Goal: Task Accomplishment & Management: Use online tool/utility

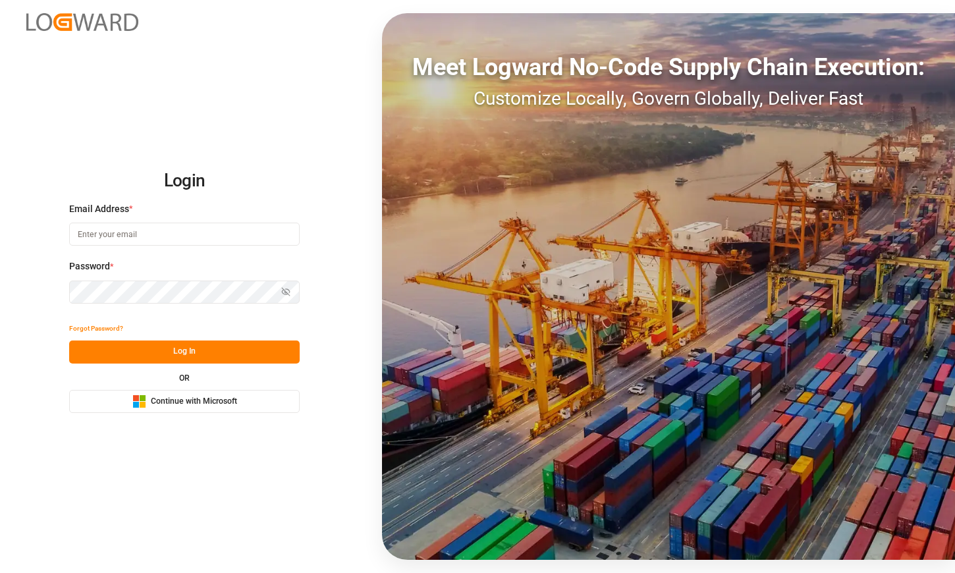
click at [186, 409] on button "Microsoft Logo Continue with Microsoft" at bounding box center [184, 401] width 231 height 23
click at [198, 407] on div "Microsoft Logo Continue with Microsoft" at bounding box center [184, 402] width 105 height 14
click at [192, 409] on button "Microsoft Logo Continue with Microsoft" at bounding box center [184, 401] width 231 height 23
click at [204, 407] on span "Continue with Microsoft" at bounding box center [194, 402] width 86 height 12
click at [231, 230] on input at bounding box center [184, 234] width 231 height 23
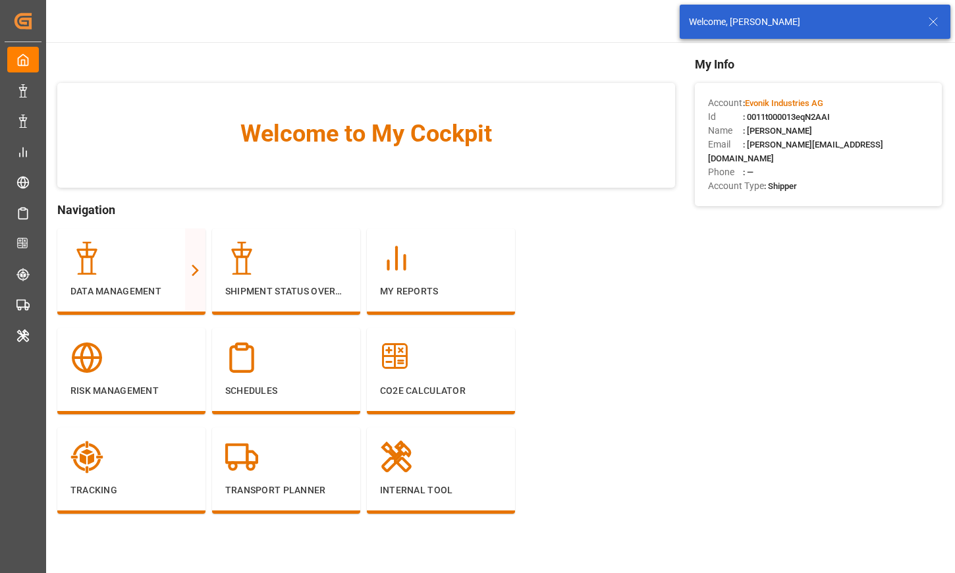
click at [935, 22] on icon at bounding box center [934, 22] width 16 height 16
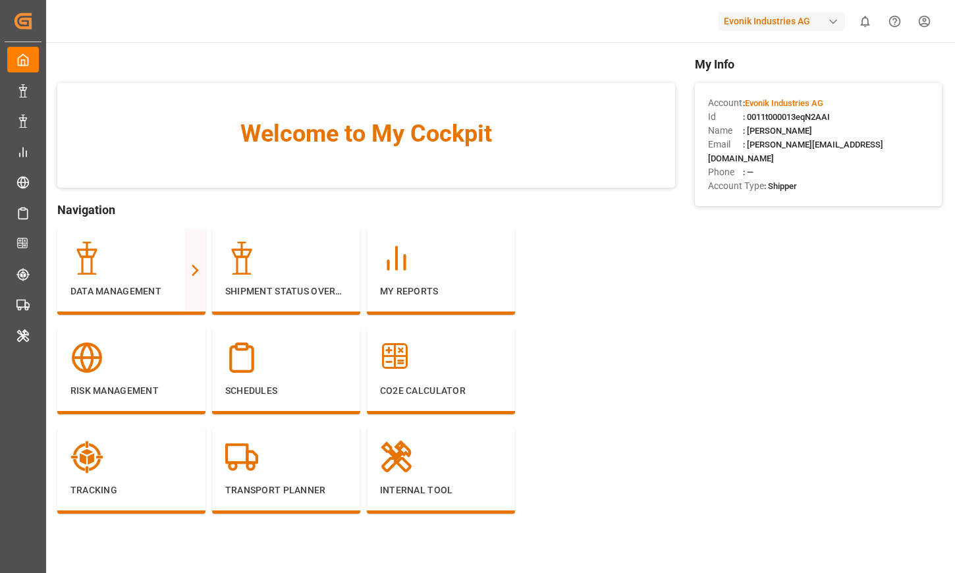
click at [741, 26] on div "Evonik Industries AG" at bounding box center [782, 21] width 127 height 19
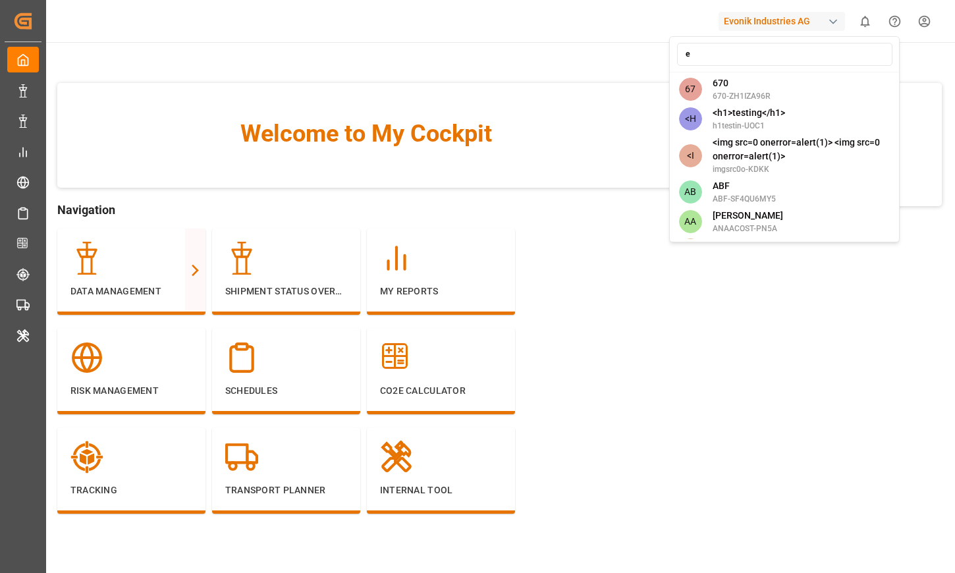
type input "ev"
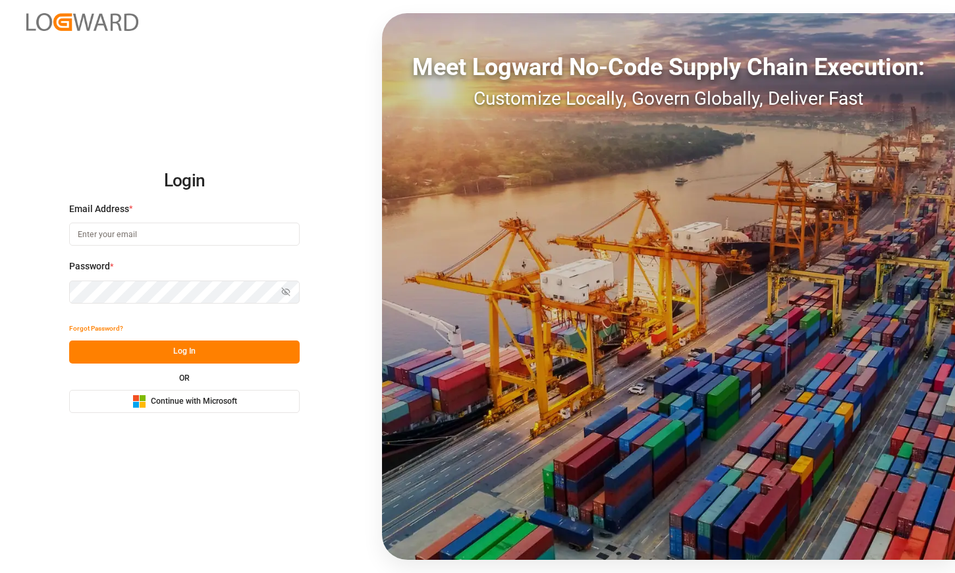
click at [210, 394] on button "Microsoft Logo Continue with Microsoft" at bounding box center [184, 401] width 231 height 23
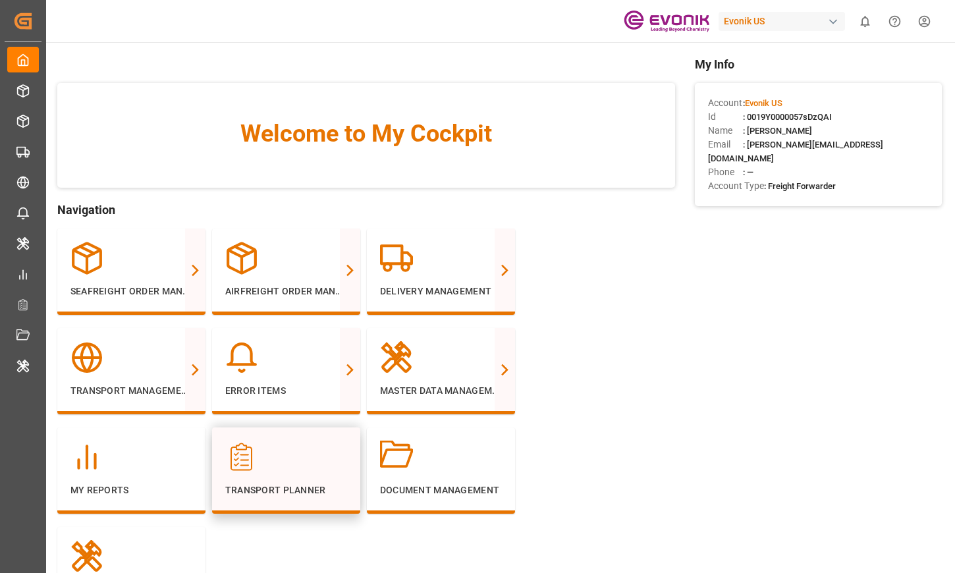
click at [225, 475] on div "Transport Planner" at bounding box center [286, 469] width 122 height 57
click at [162, 466] on div at bounding box center [132, 457] width 122 height 33
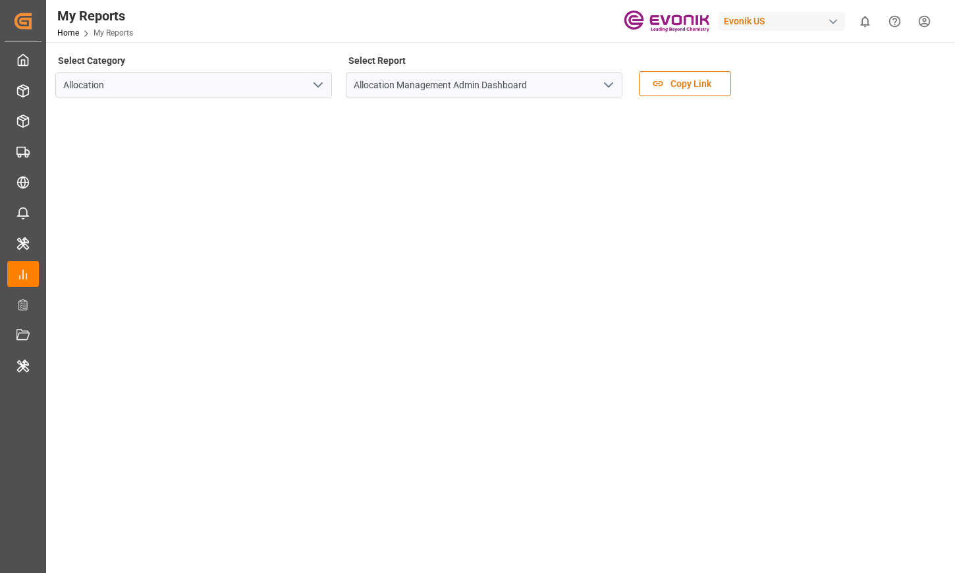
click at [308, 78] on button "open menu" at bounding box center [318, 85] width 20 height 20
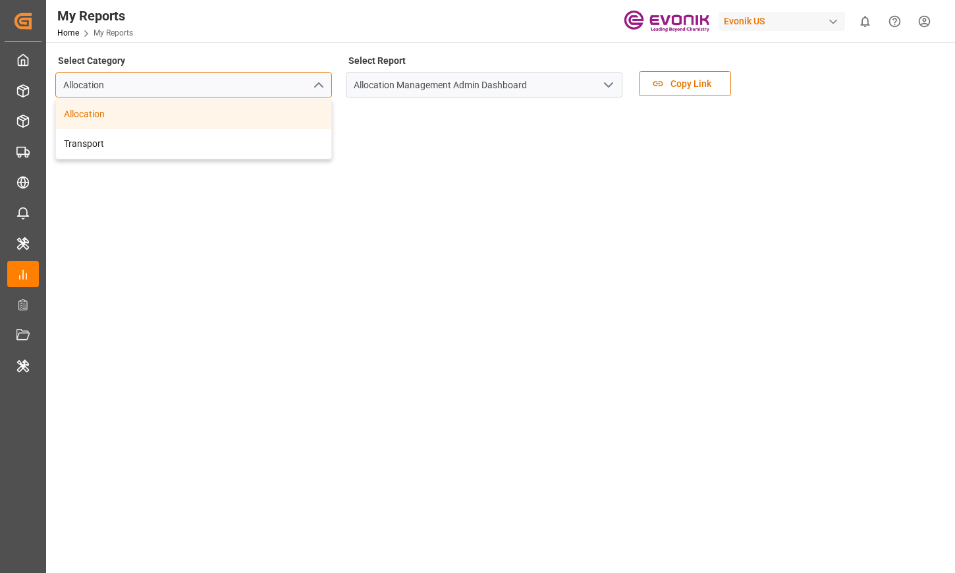
click at [308, 78] on div "Allocation" at bounding box center [193, 84] width 277 height 25
click at [272, 126] on div "Allocation" at bounding box center [193, 114] width 275 height 30
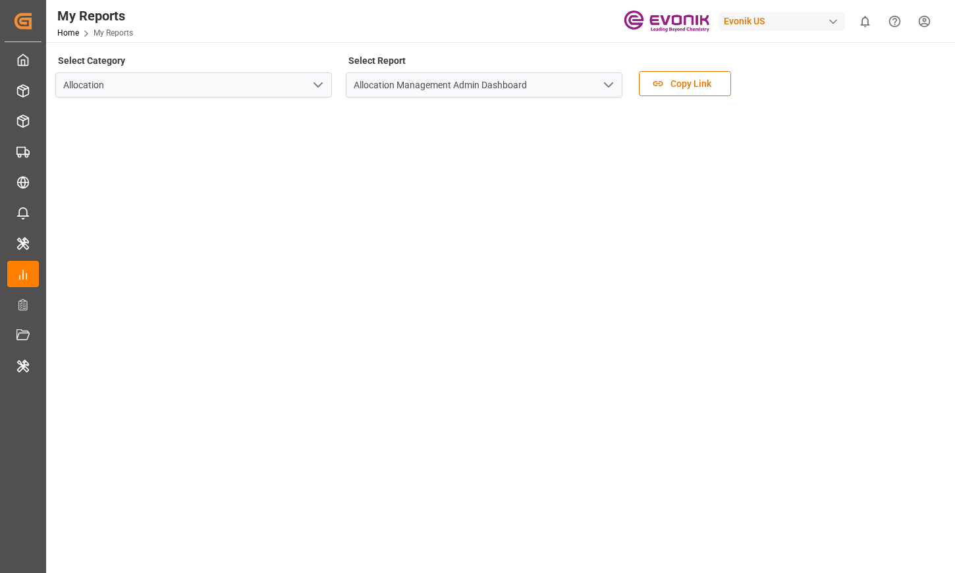
click at [322, 79] on icon "open menu" at bounding box center [318, 85] width 16 height 16
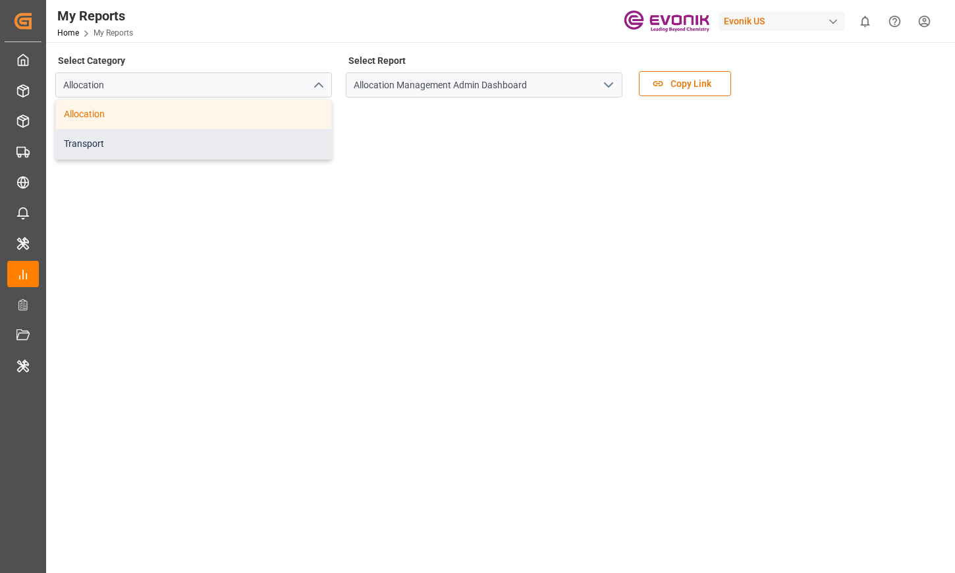
click at [278, 143] on div "Transport" at bounding box center [193, 144] width 275 height 30
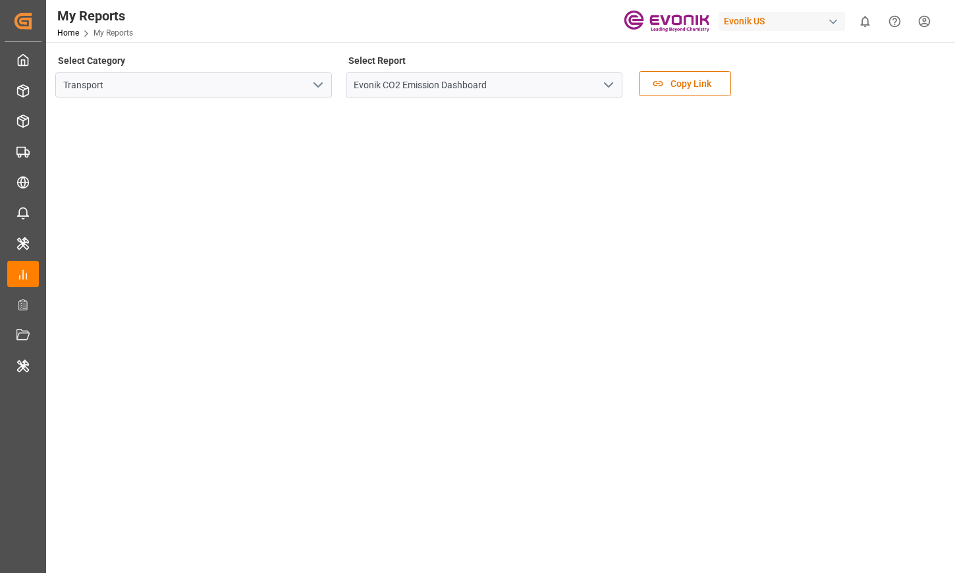
click at [604, 92] on icon "open menu" at bounding box center [609, 85] width 16 height 16
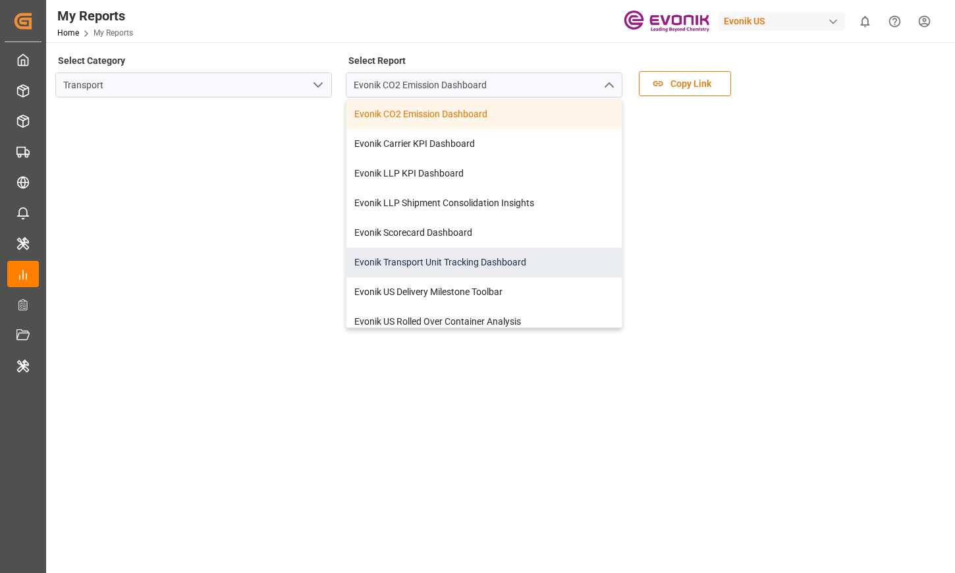
click at [526, 257] on div "Evonik Transport Unit Tracking Dashboard" at bounding box center [484, 263] width 275 height 30
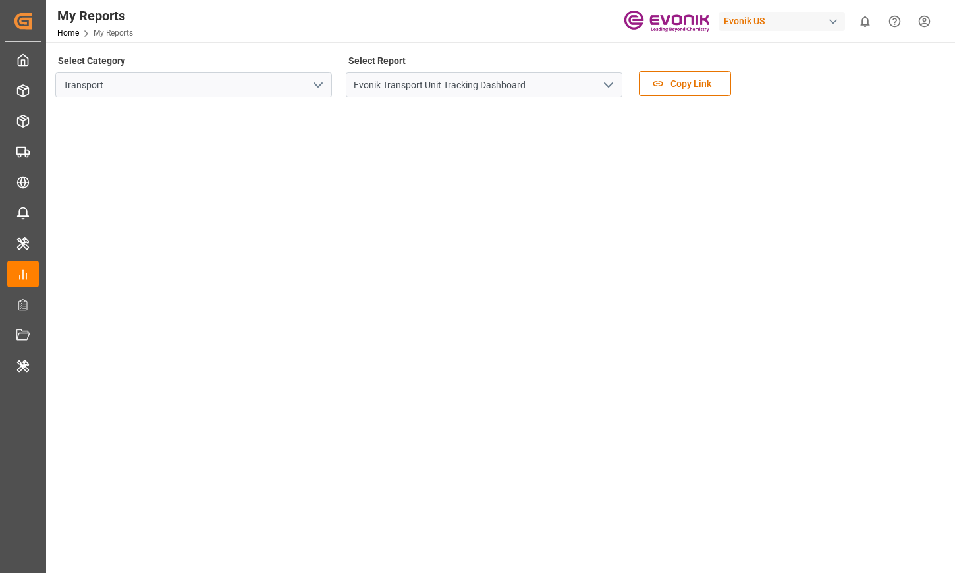
click at [608, 80] on icon "open menu" at bounding box center [609, 85] width 16 height 16
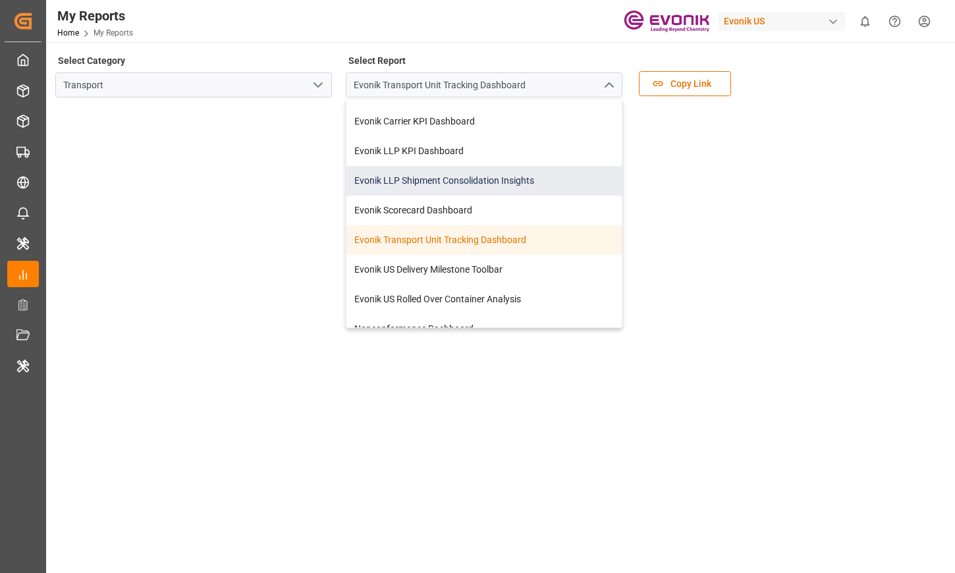
scroll to position [39, 0]
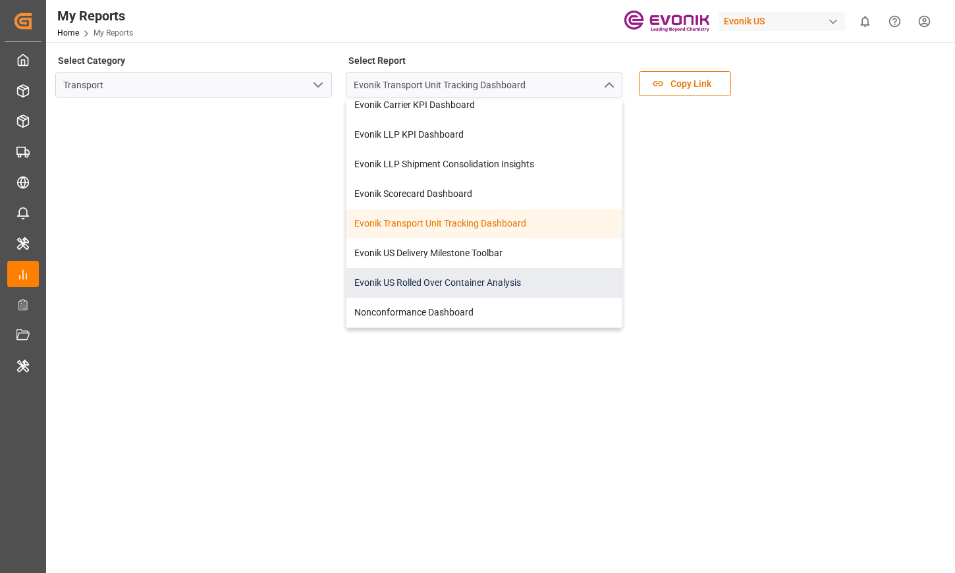
click at [456, 287] on div "Evonik US Rolled Over Container Analysis" at bounding box center [484, 283] width 275 height 30
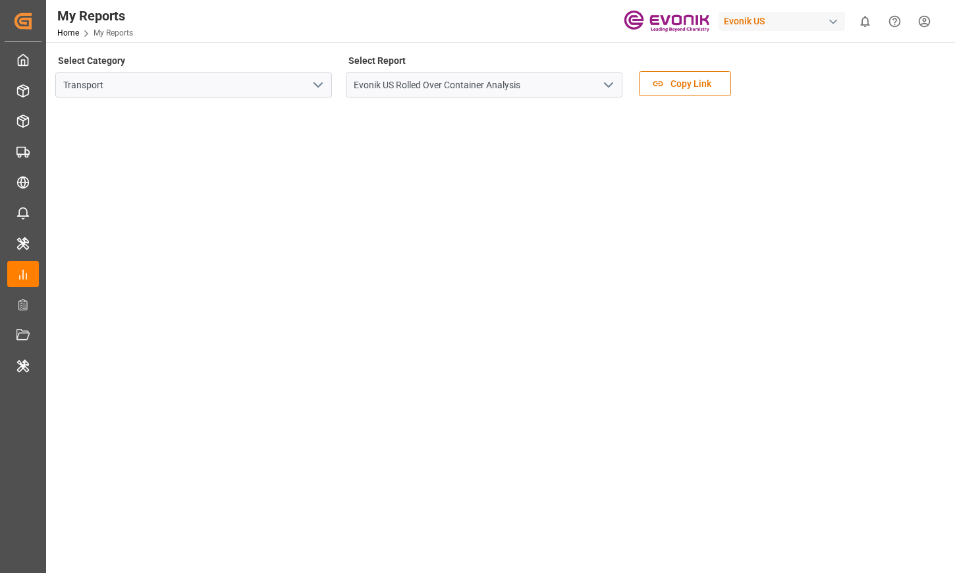
click at [604, 92] on icon "open menu" at bounding box center [609, 85] width 16 height 16
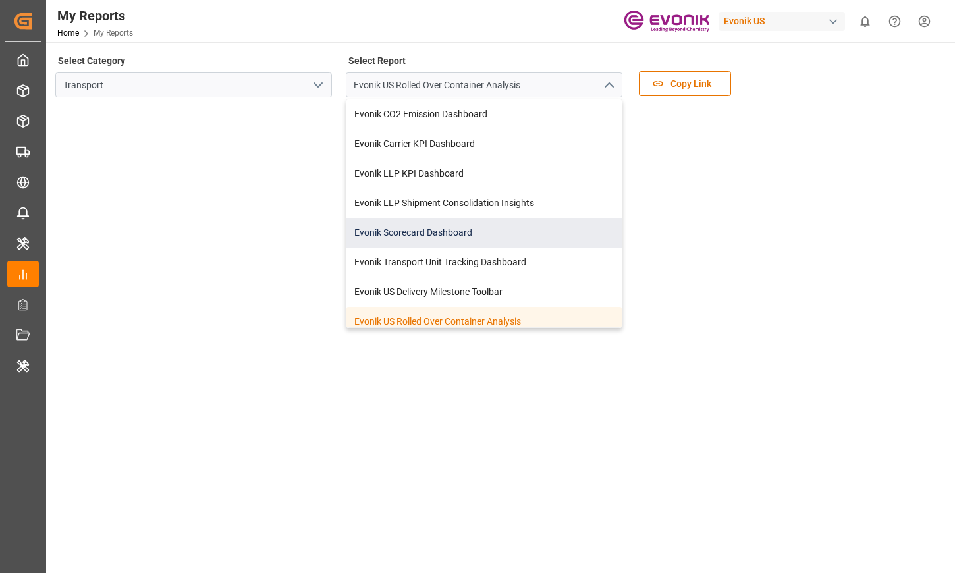
click at [486, 244] on div "Evonik Scorecard Dashboard" at bounding box center [484, 233] width 275 height 30
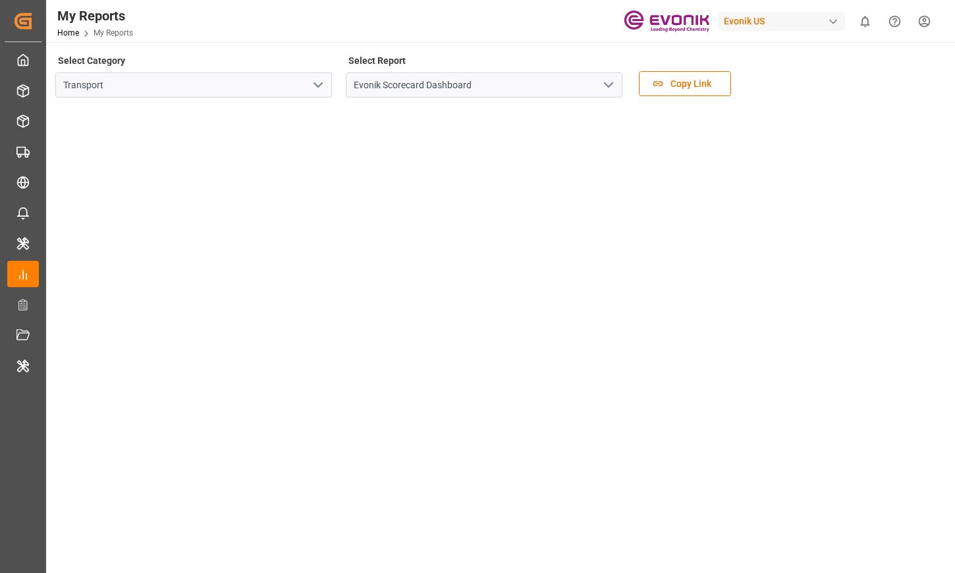
click at [608, 88] on icon "open menu" at bounding box center [609, 85] width 16 height 16
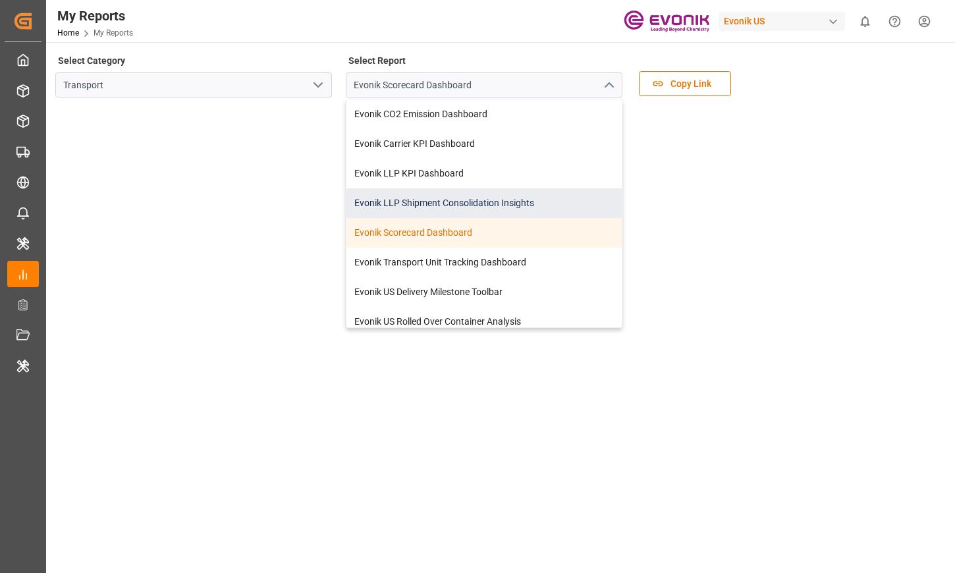
click at [528, 198] on div "Evonik LLP Shipment Consolidation Insights" at bounding box center [484, 203] width 275 height 30
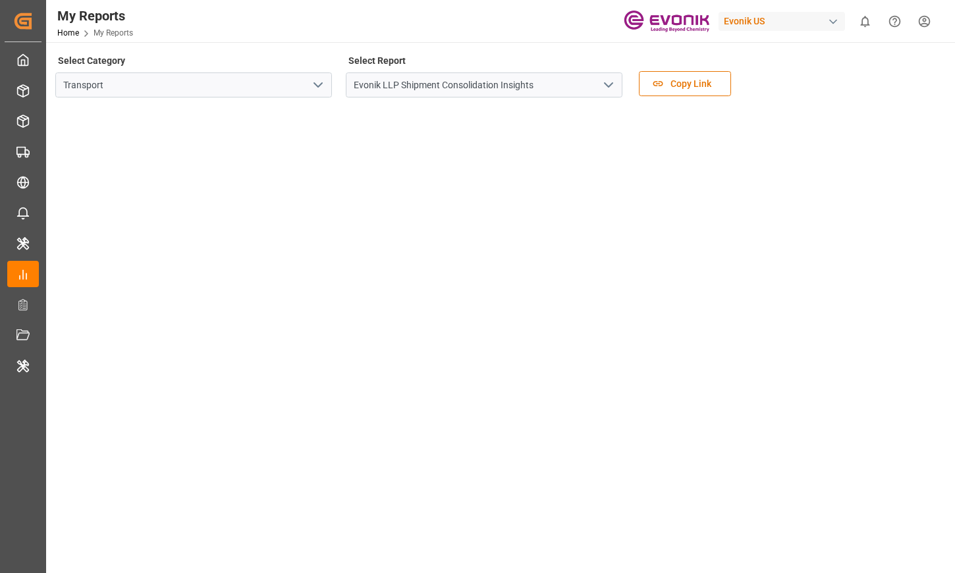
click at [610, 82] on icon "open menu" at bounding box center [609, 85] width 16 height 16
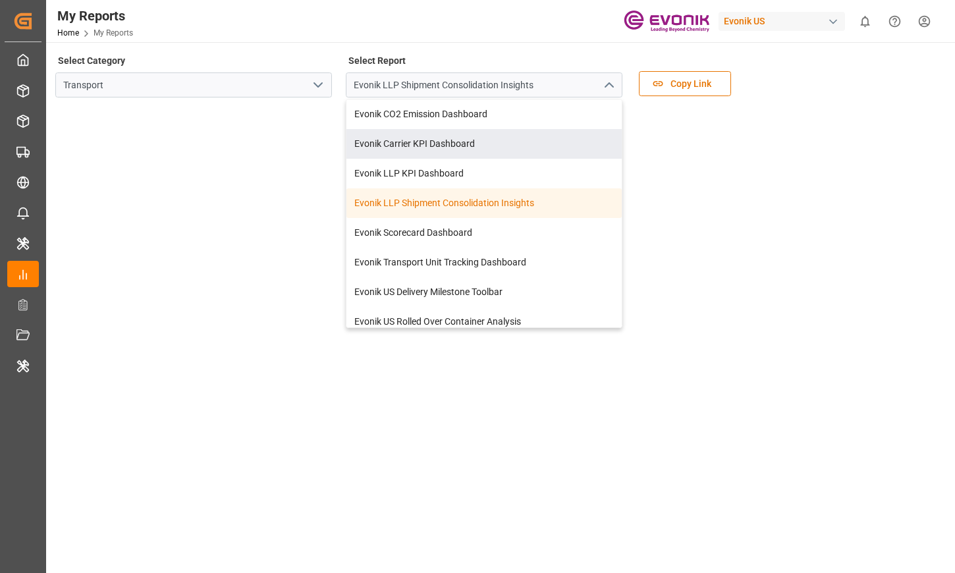
click at [790, 69] on div "Select Category Transport Select Report Evonik LLP Shipment Consolidation Insig…" at bounding box center [499, 78] width 888 height 55
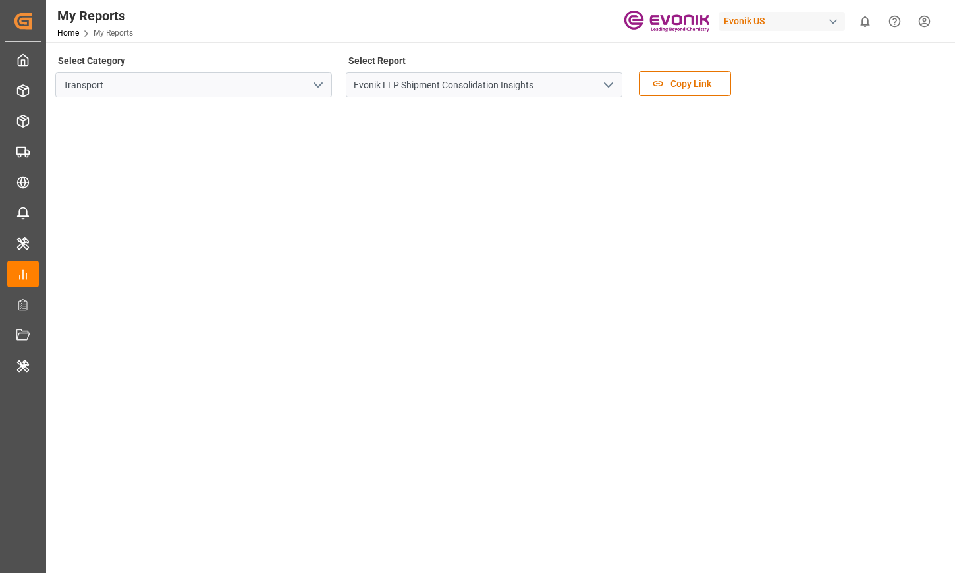
click at [610, 86] on polyline "open menu" at bounding box center [609, 85] width 8 height 4
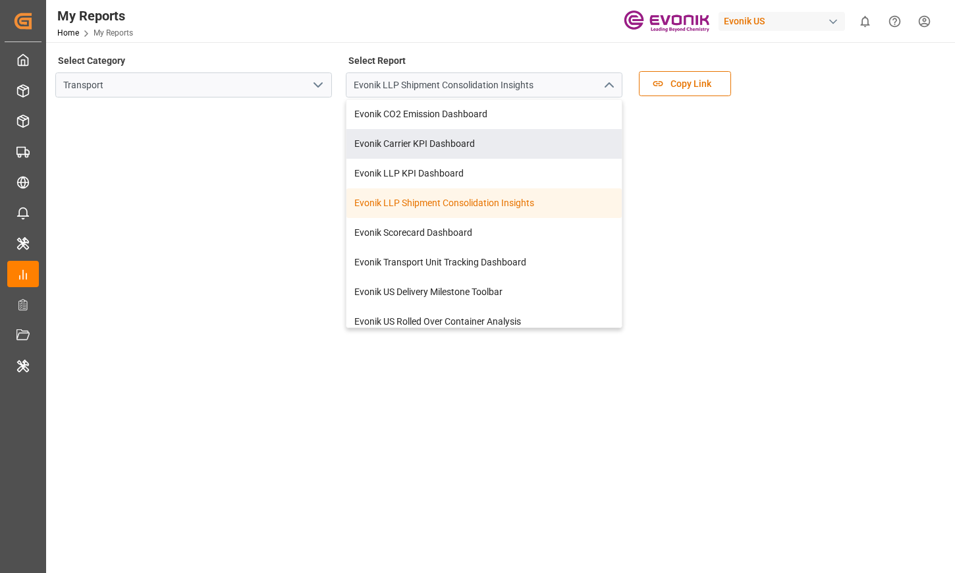
click at [919, 80] on div "Select Category Transport Select Report Evonik LLP Shipment Consolidation Insig…" at bounding box center [499, 78] width 888 height 55
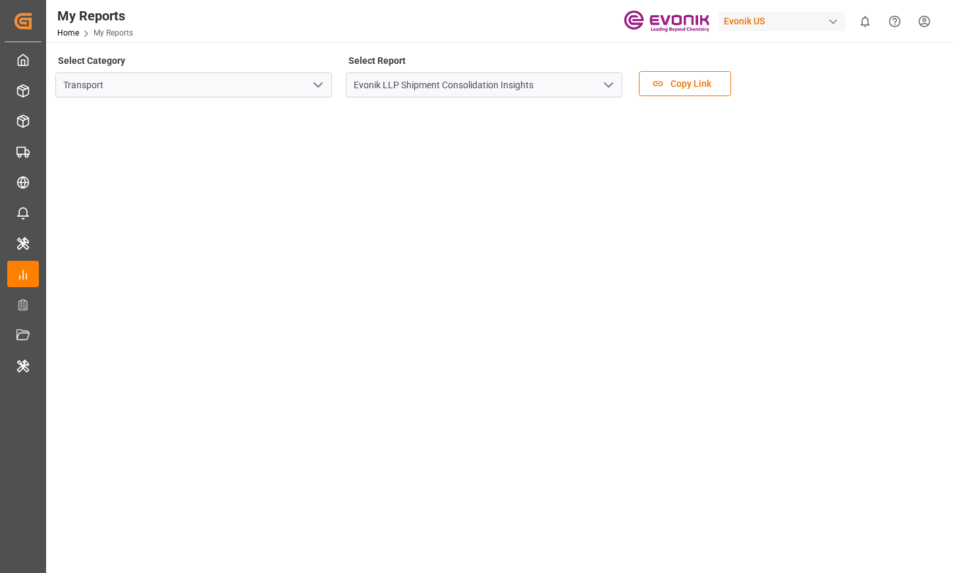
click at [608, 90] on icon "open menu" at bounding box center [609, 85] width 16 height 16
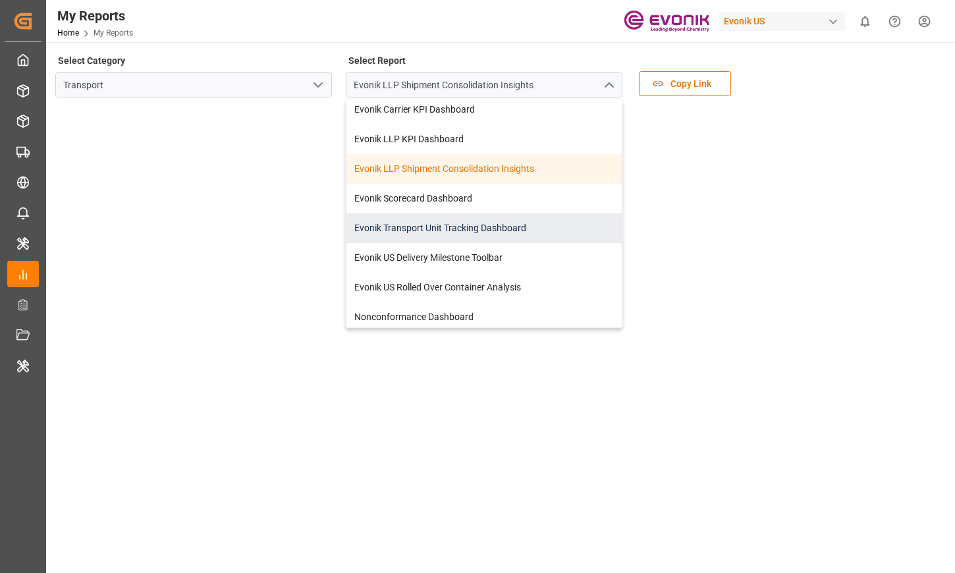
scroll to position [39, 0]
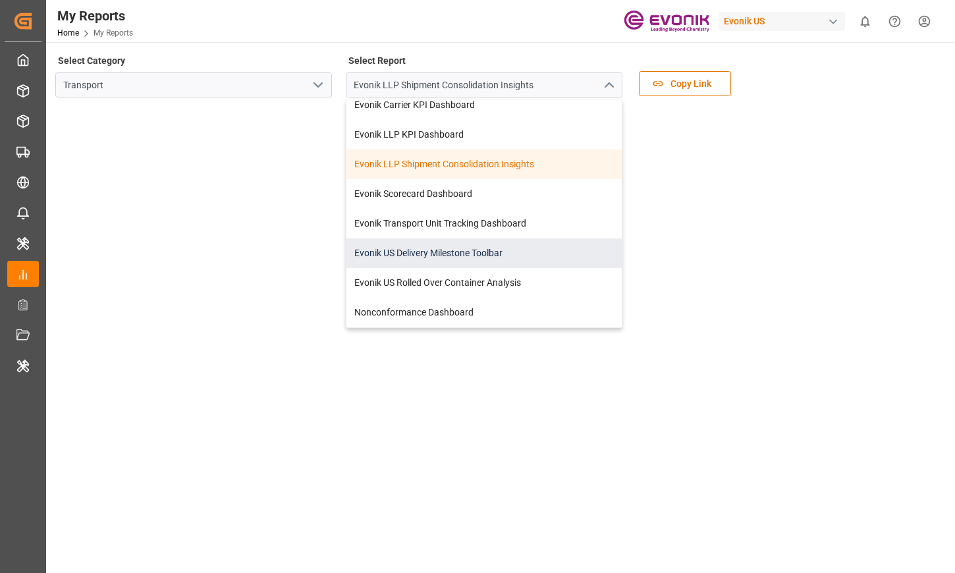
click at [535, 254] on div "Evonik US Delivery Milestone Toolbar" at bounding box center [484, 254] width 275 height 30
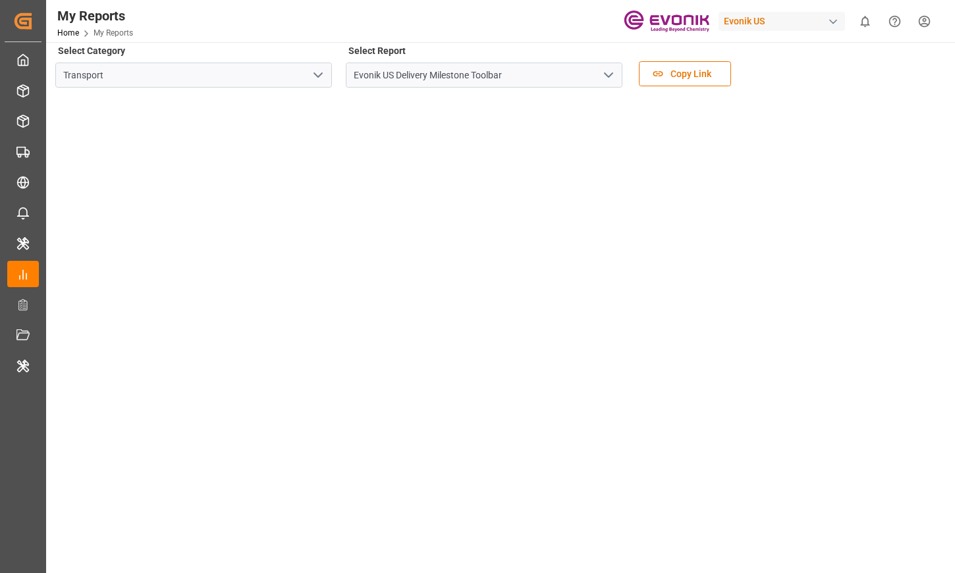
scroll to position [35, 0]
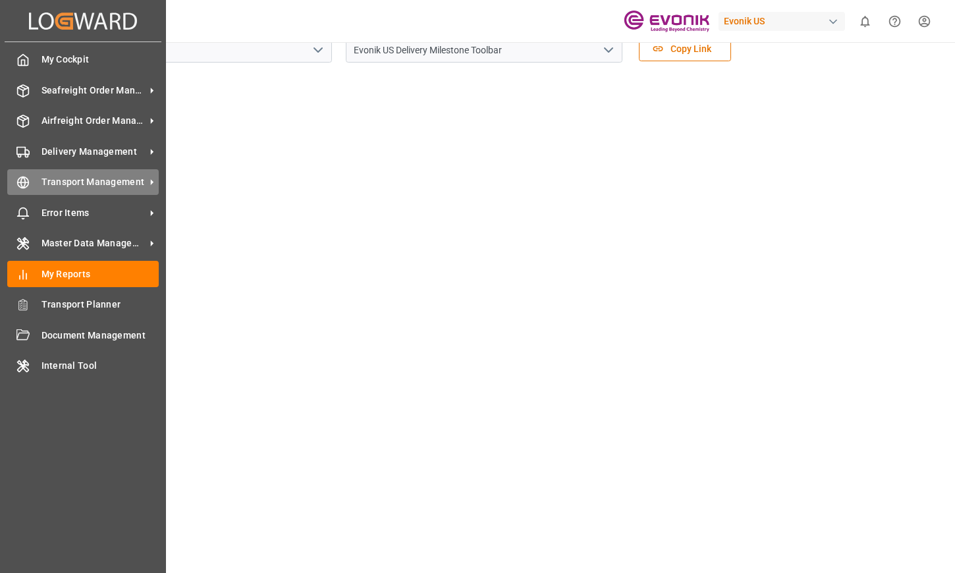
click at [108, 178] on span "Transport Management" at bounding box center [94, 182] width 104 height 14
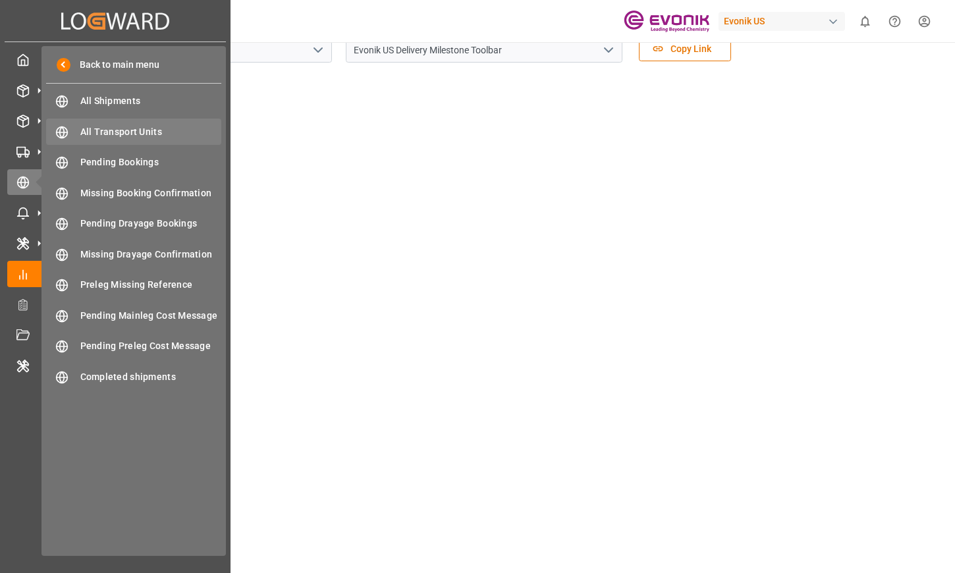
click at [157, 134] on span "All Transport Units" at bounding box center [151, 132] width 142 height 14
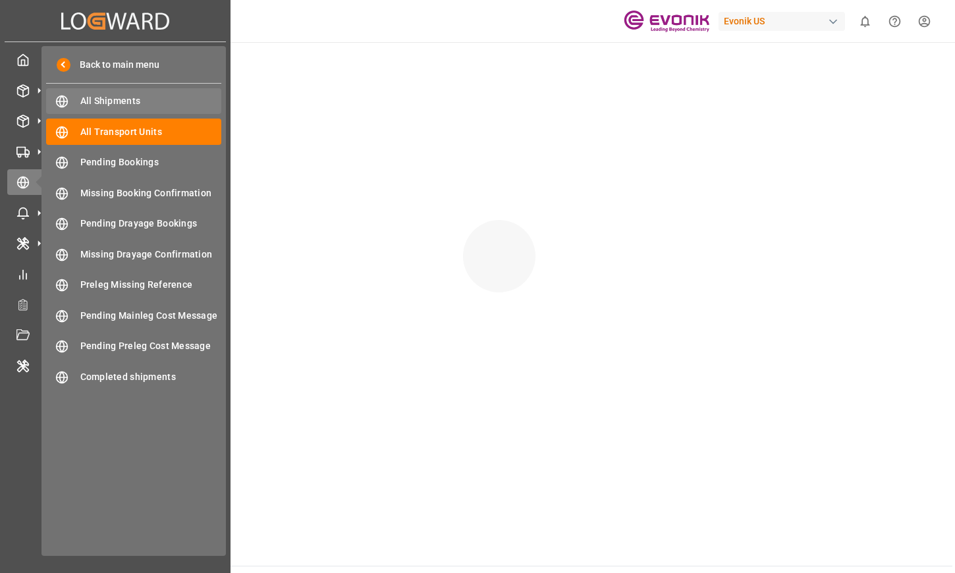
click at [133, 113] on div "All Shipments All Shipments" at bounding box center [133, 101] width 175 height 26
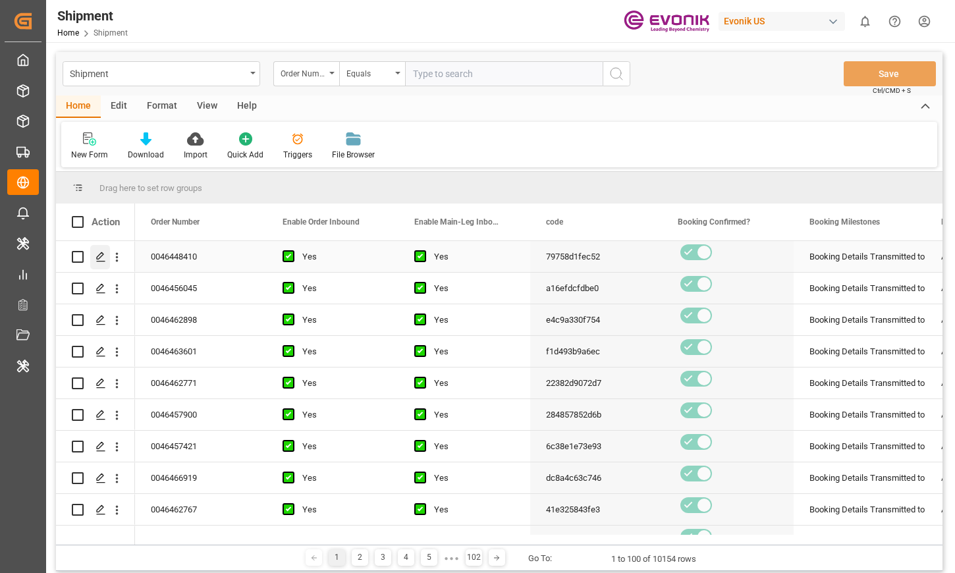
click at [99, 262] on line "Press SPACE to select this row." at bounding box center [101, 262] width 8 height 0
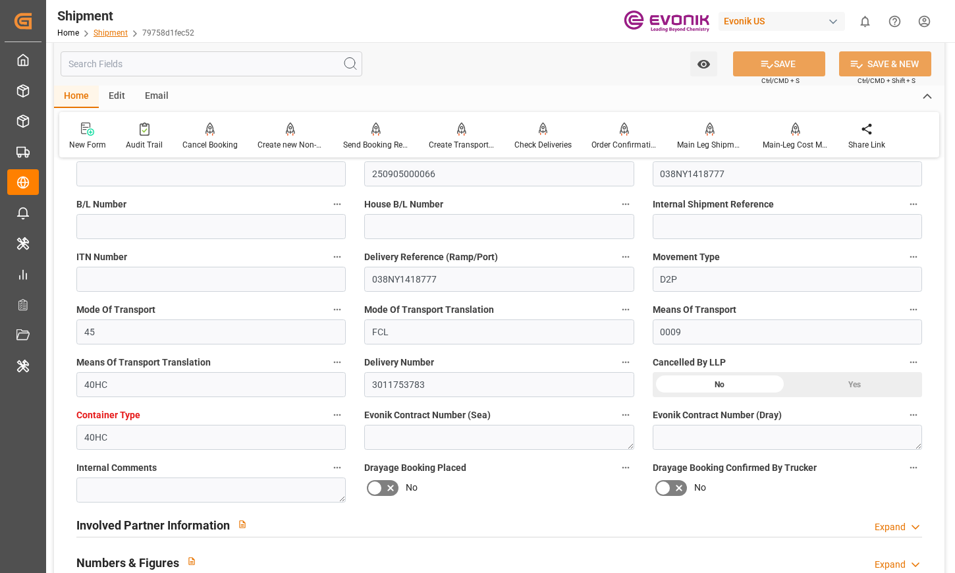
click at [103, 30] on link "Shipment" at bounding box center [111, 32] width 34 height 9
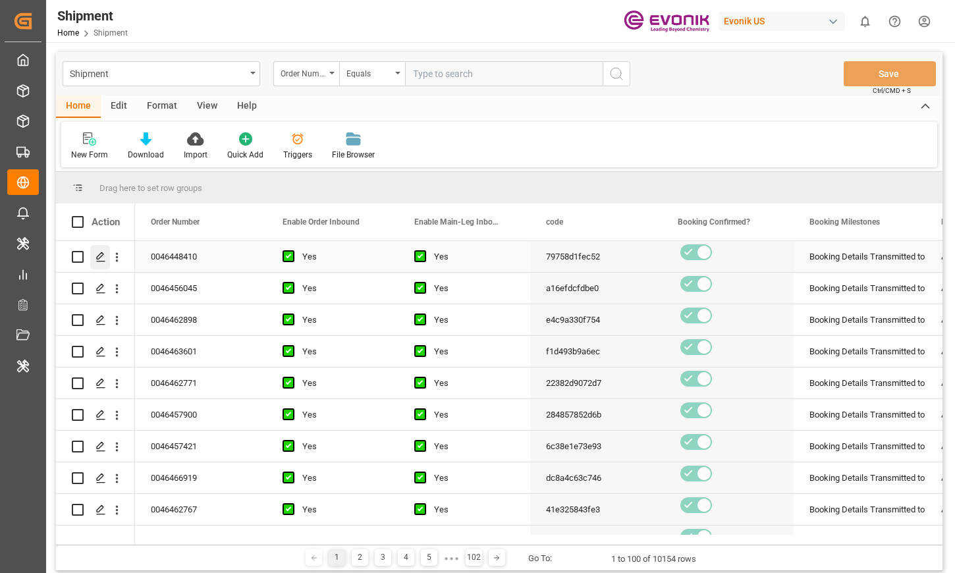
click at [97, 257] on polygon "Press SPACE to select this row." at bounding box center [100, 256] width 7 height 7
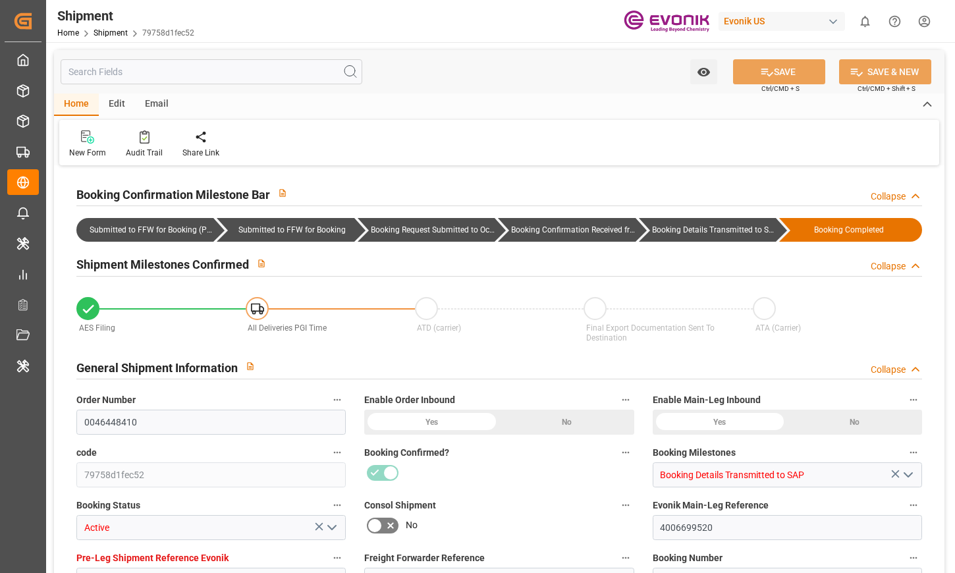
type input "0"
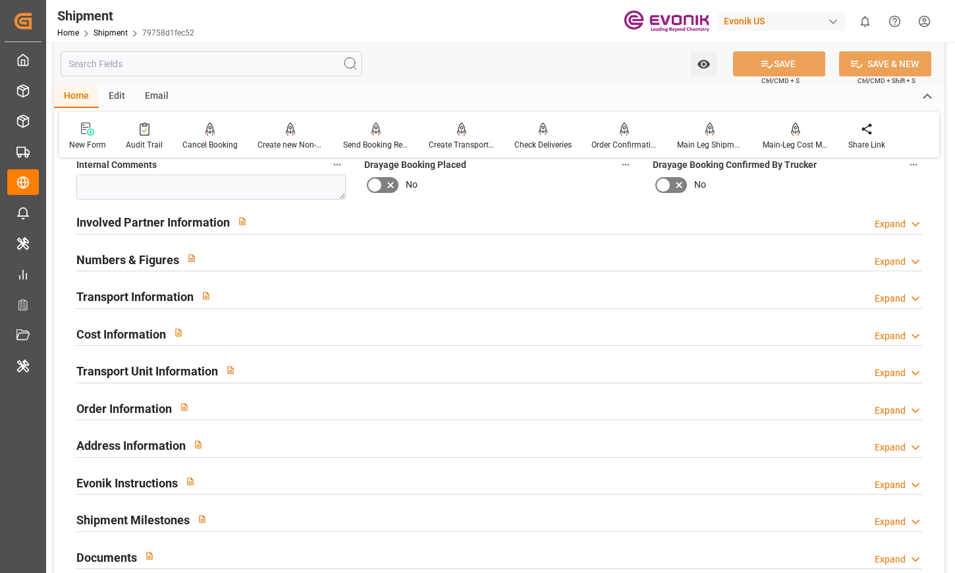
scroll to position [714, 0]
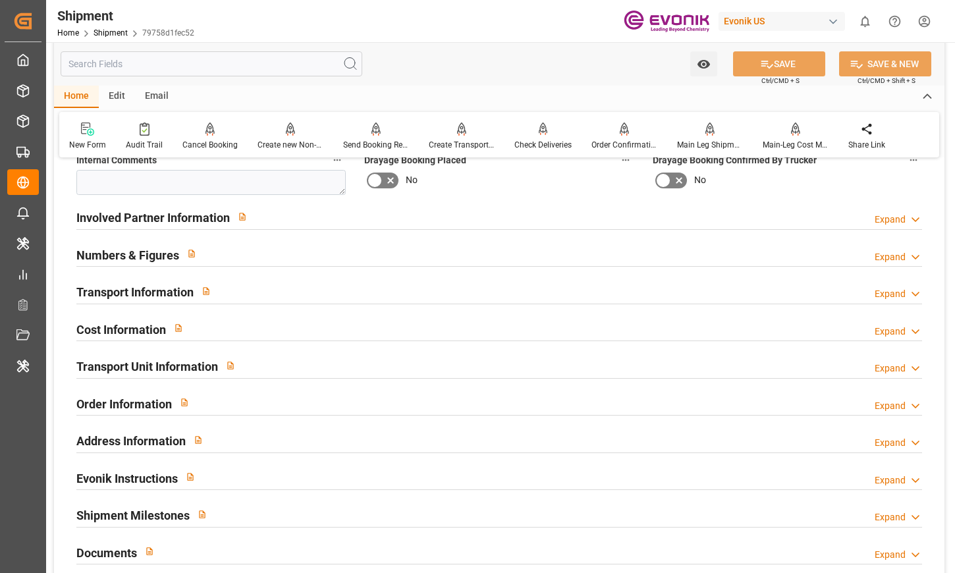
click at [273, 357] on div "Transport Unit Information Expand" at bounding box center [499, 365] width 846 height 25
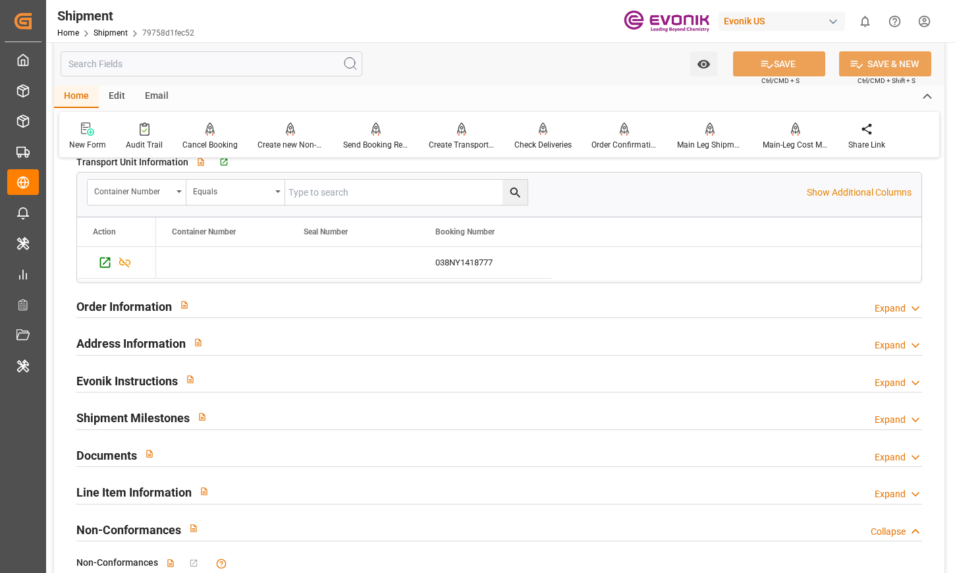
scroll to position [1058, 0]
click at [218, 306] on div "Order Information Expand" at bounding box center [499, 304] width 846 height 25
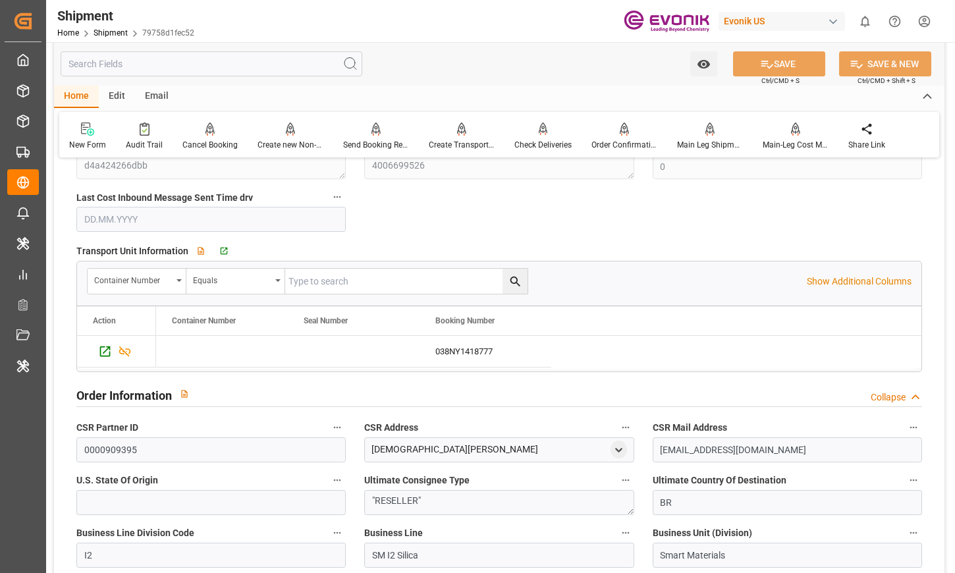
scroll to position [967, 0]
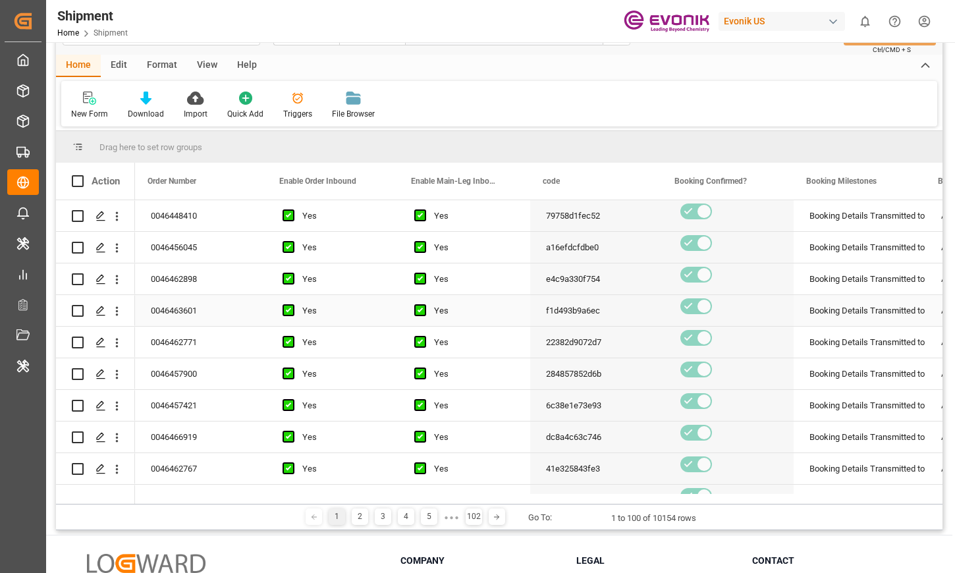
scroll to position [0, 3]
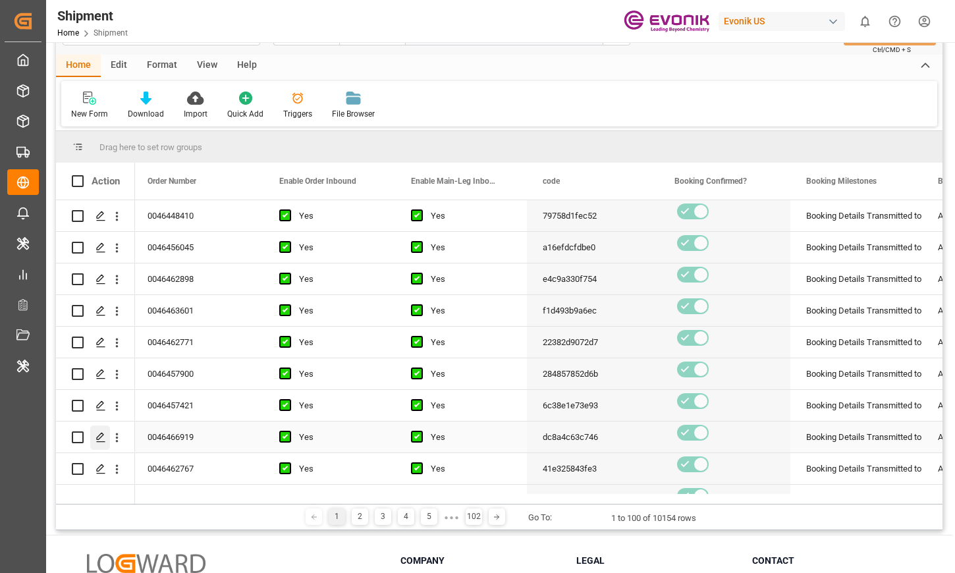
click at [101, 445] on div "Press SPACE to select this row." at bounding box center [100, 438] width 20 height 24
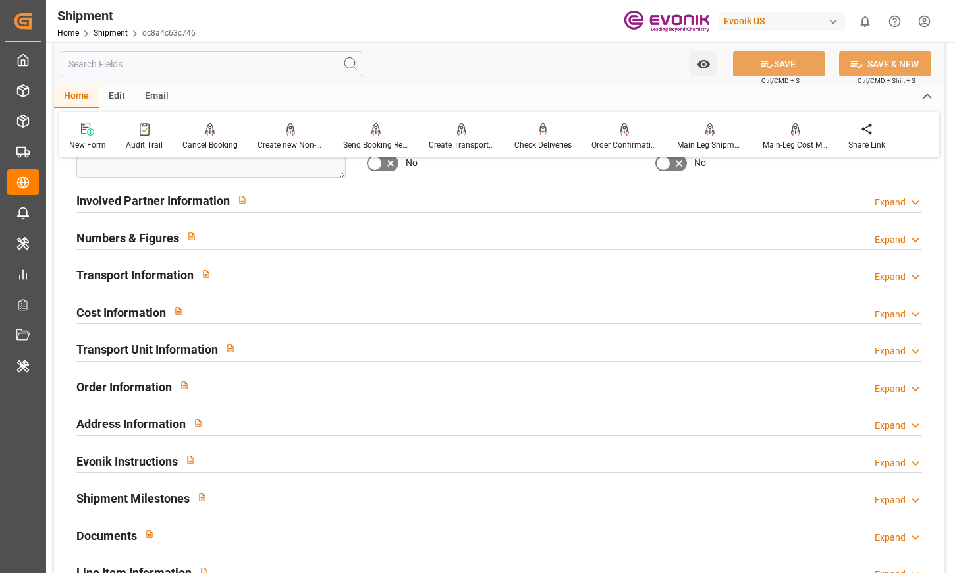
scroll to position [732, 0]
click at [189, 341] on h2 "Transport Unit Information" at bounding box center [147, 349] width 142 height 18
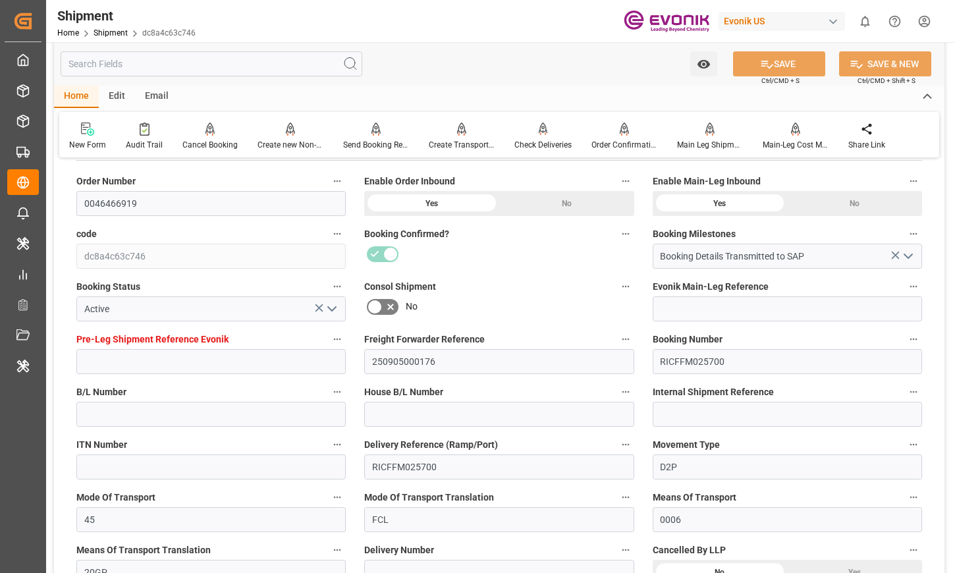
scroll to position [217, 0]
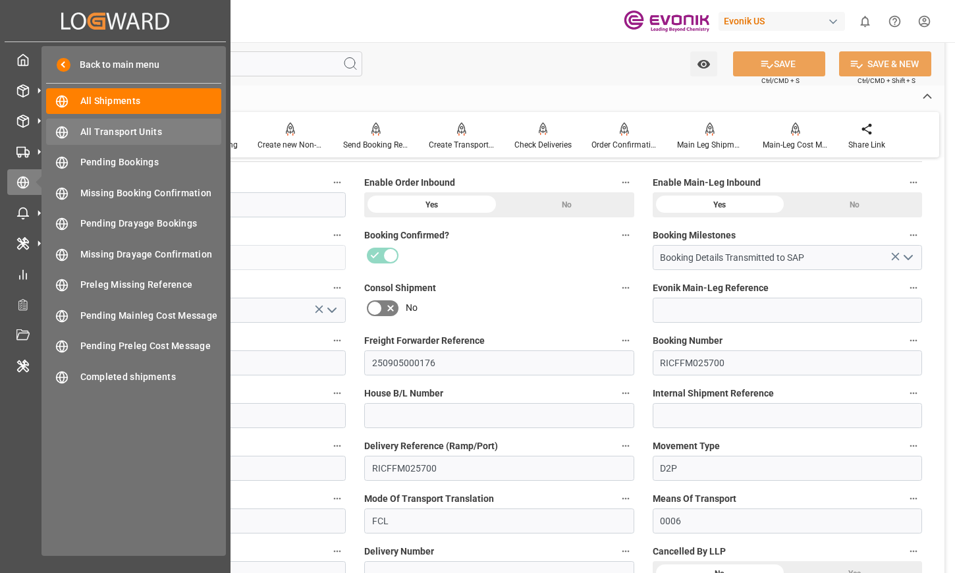
click at [169, 130] on span "All Transport Units" at bounding box center [151, 132] width 142 height 14
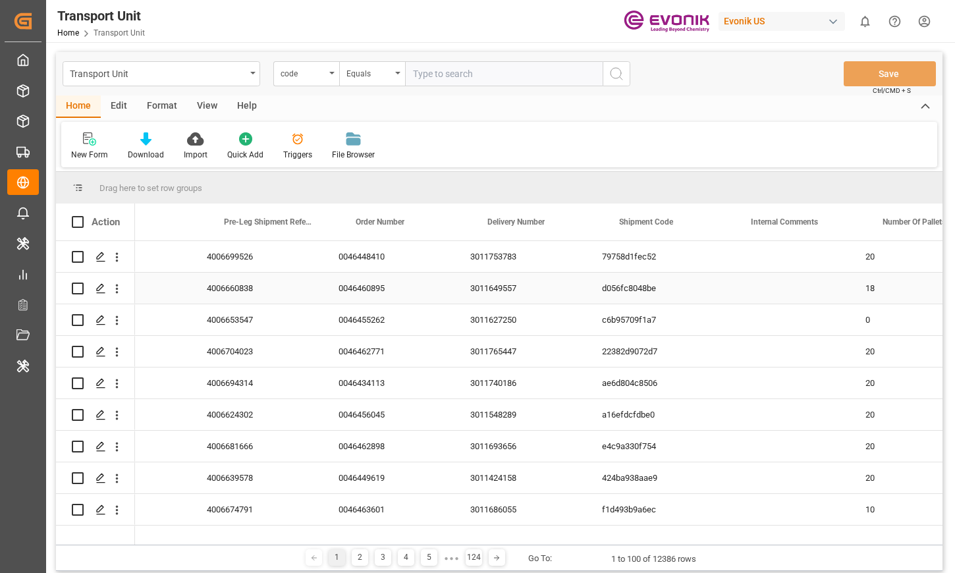
scroll to position [0, 1048]
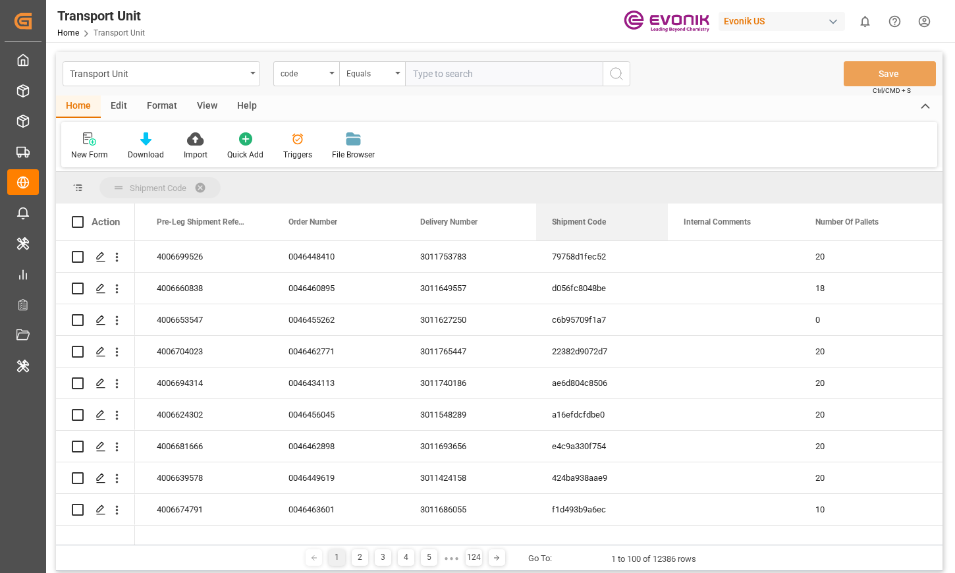
drag, startPoint x: 567, startPoint y: 221, endPoint x: 565, endPoint y: 186, distance: 35.6
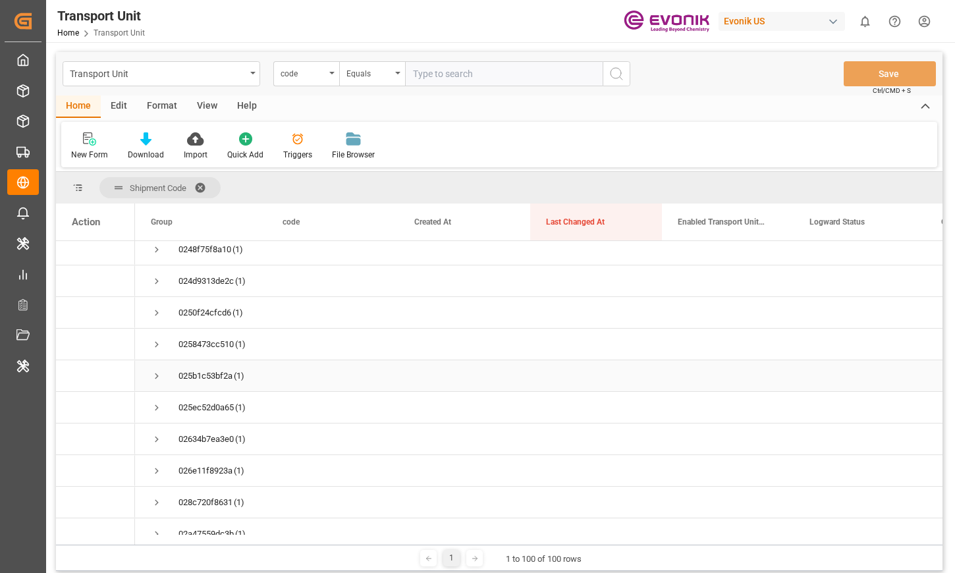
scroll to position [2879, 0]
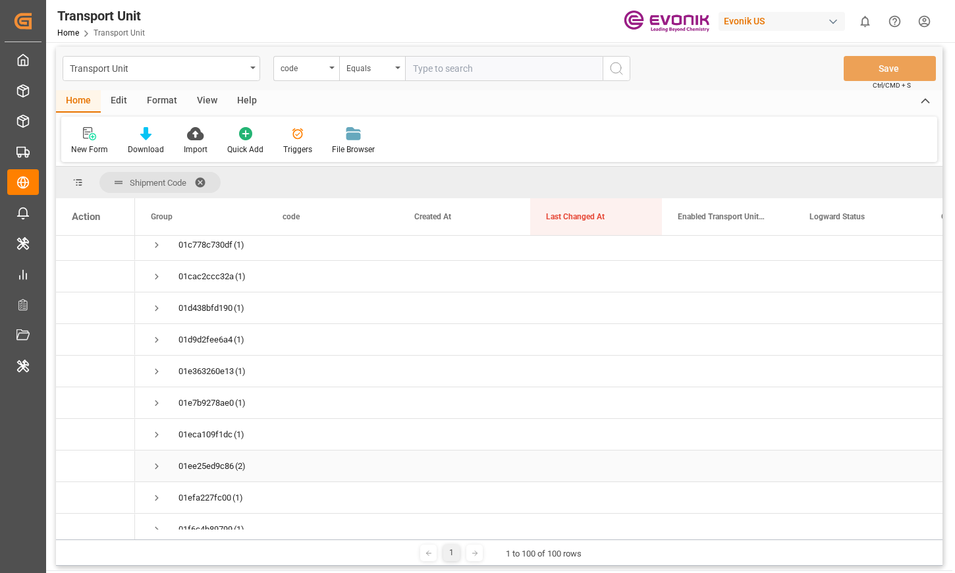
click at [157, 465] on span "Press SPACE to select this row." at bounding box center [157, 467] width 12 height 12
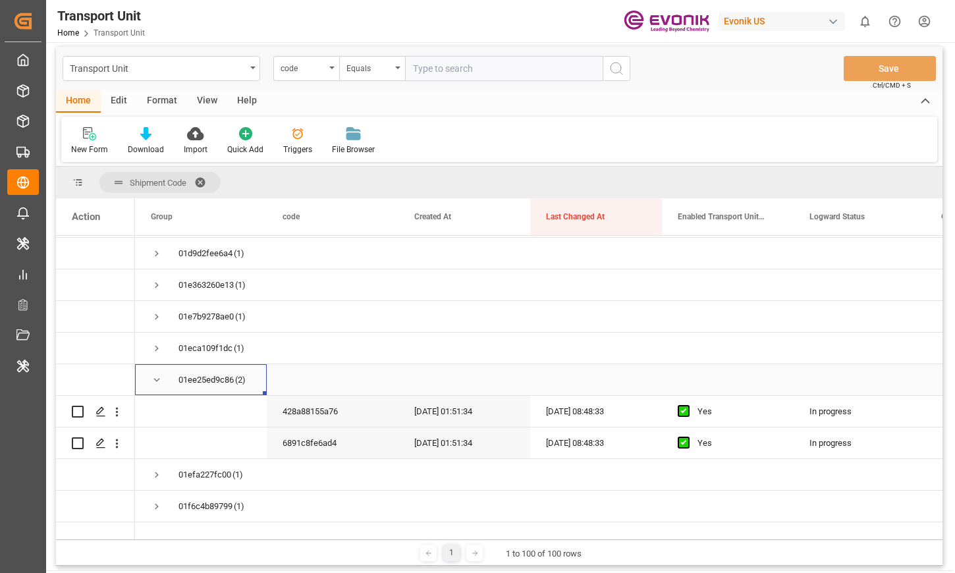
click at [192, 380] on div "01ee25ed9c86" at bounding box center [206, 380] width 55 height 30
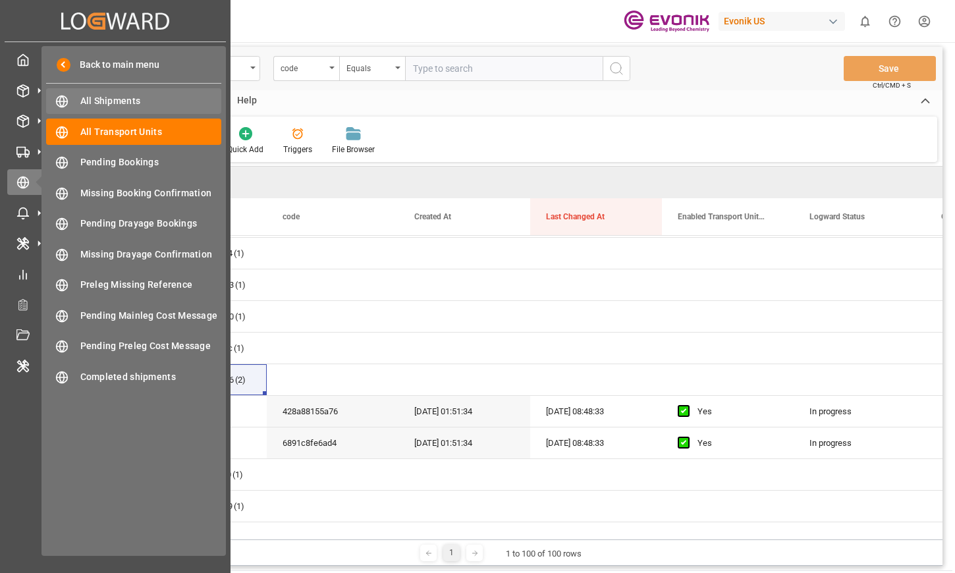
click at [124, 96] on span "All Shipments" at bounding box center [151, 101] width 142 height 14
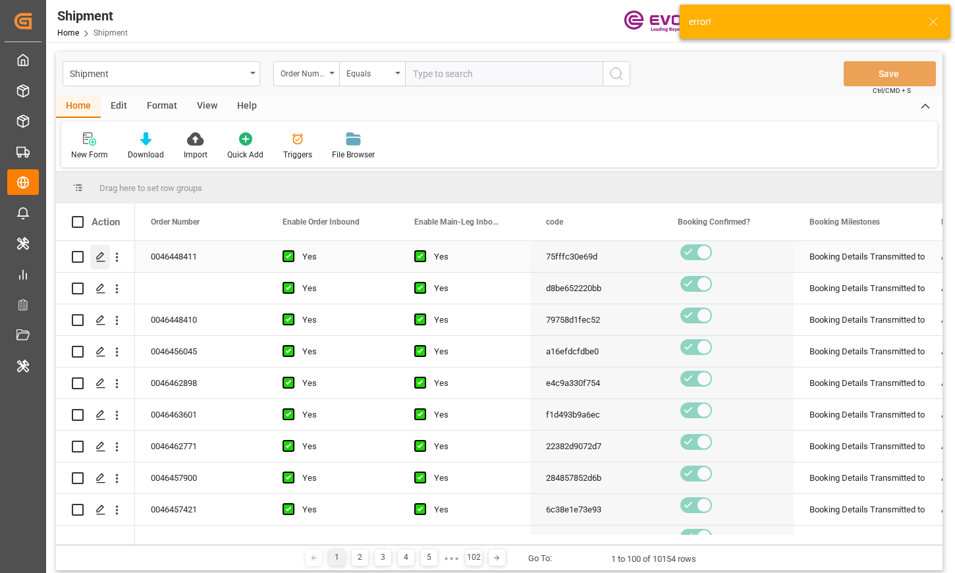
click at [102, 254] on icon "Press SPACE to select this row." at bounding box center [101, 257] width 11 height 11
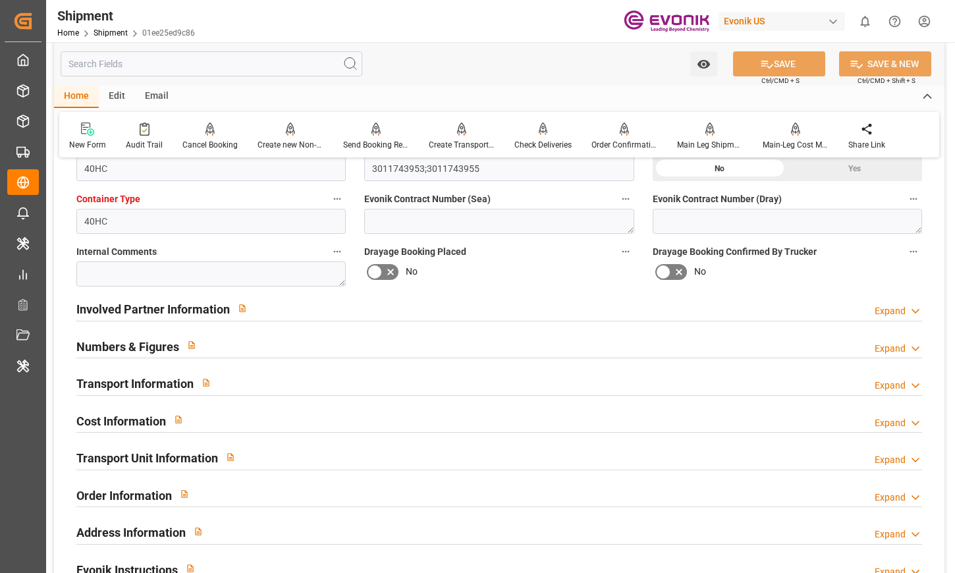
scroll to position [628, 0]
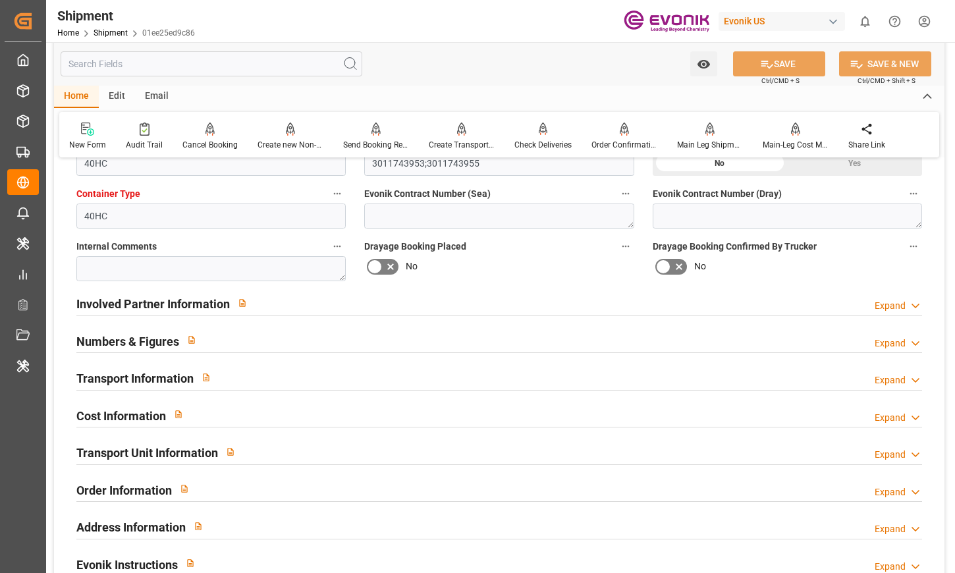
click at [268, 376] on div "Transport Information Expand" at bounding box center [499, 377] width 846 height 25
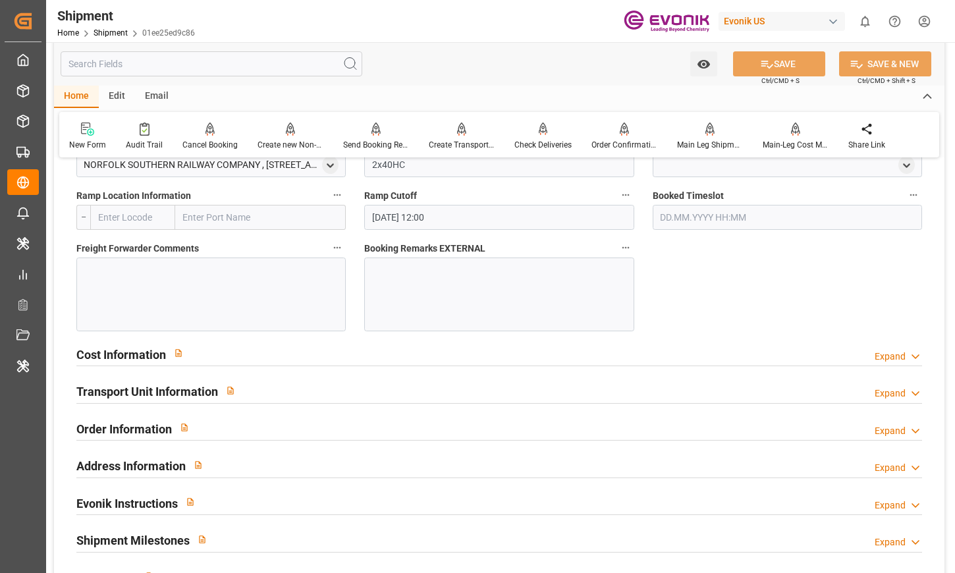
scroll to position [1188, 0]
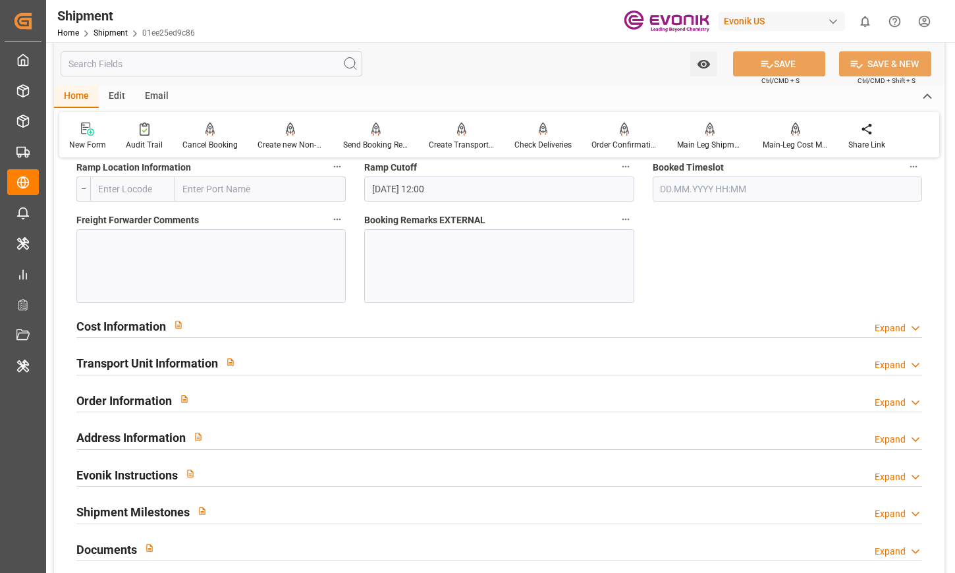
click at [273, 372] on div "Transport Unit Information Expand" at bounding box center [499, 362] width 846 height 25
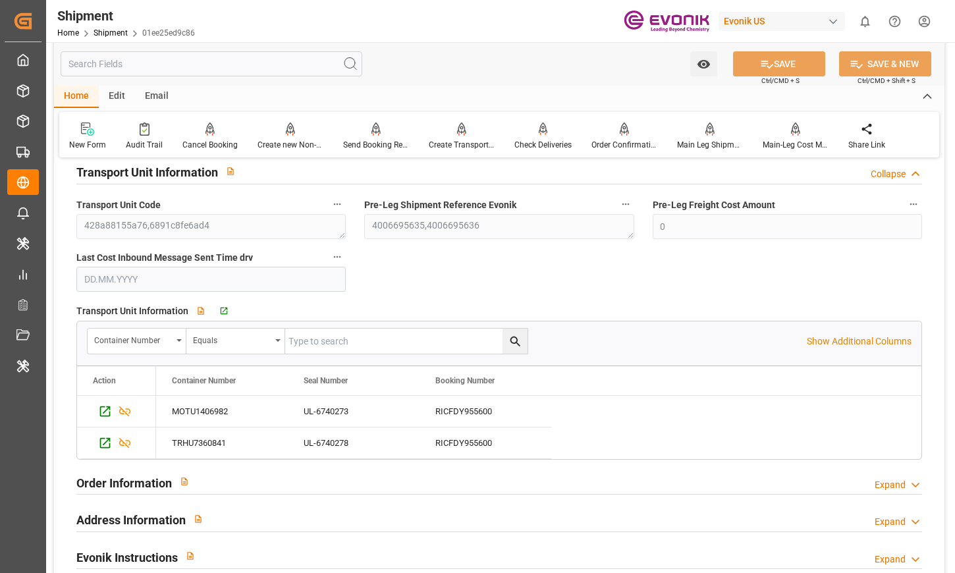
scroll to position [1380, 0]
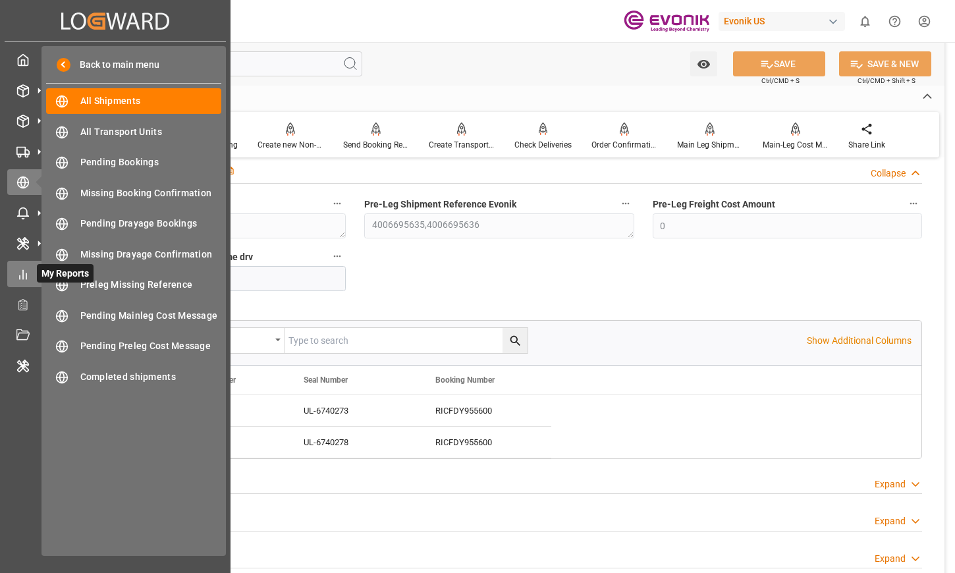
click at [26, 268] on div at bounding box center [18, 274] width 22 height 14
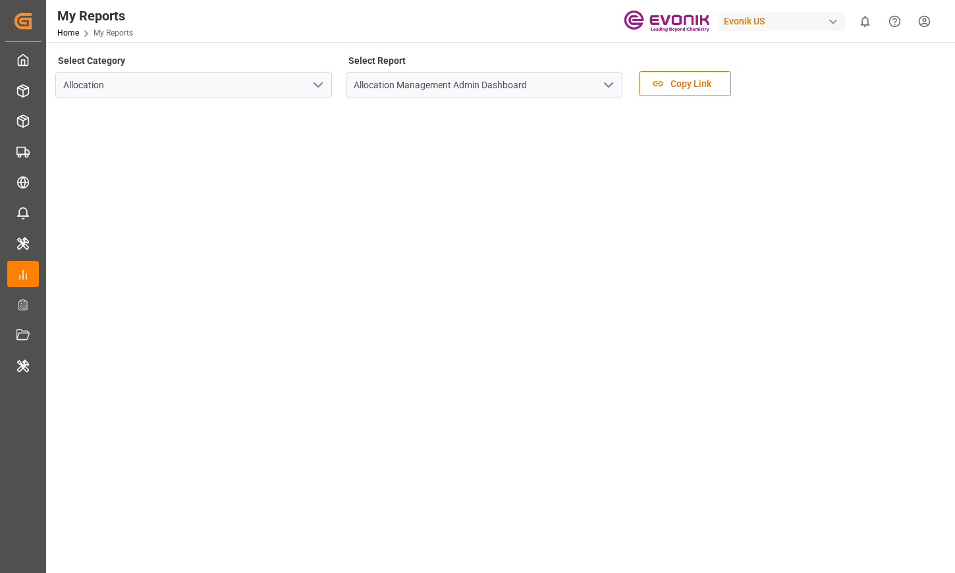
click at [326, 94] on button "open menu" at bounding box center [318, 85] width 20 height 20
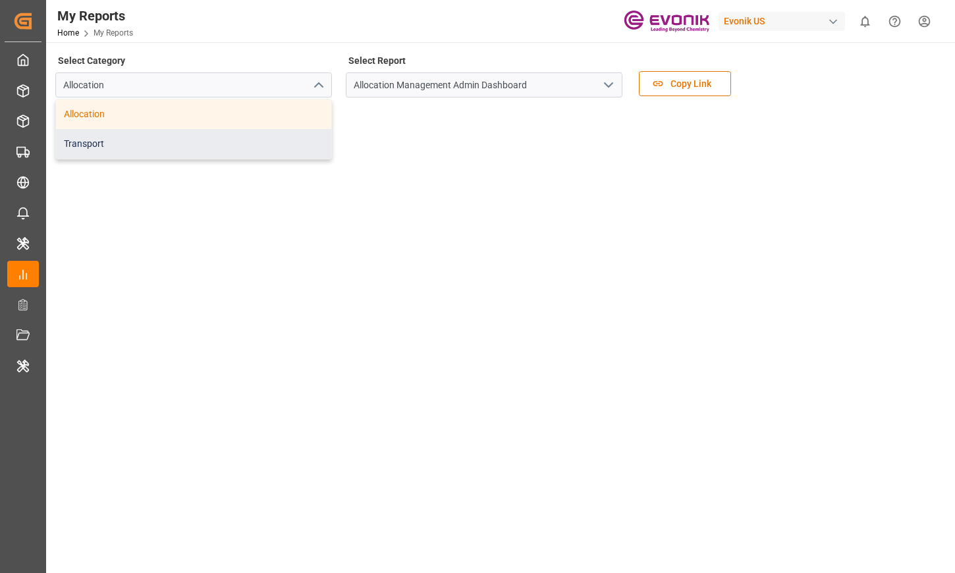
click at [295, 138] on div "Transport" at bounding box center [193, 144] width 275 height 30
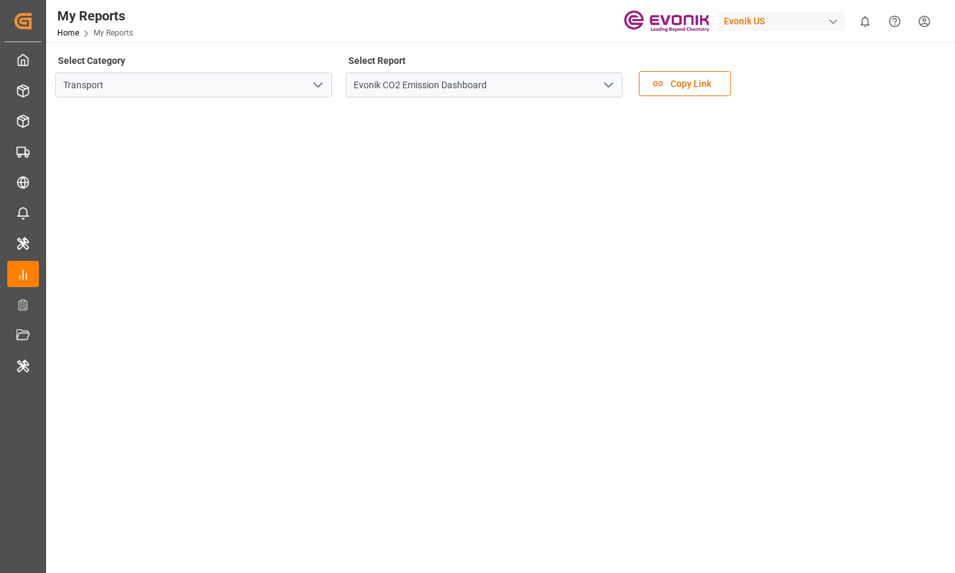
click at [603, 86] on icon "open menu" at bounding box center [609, 85] width 16 height 16
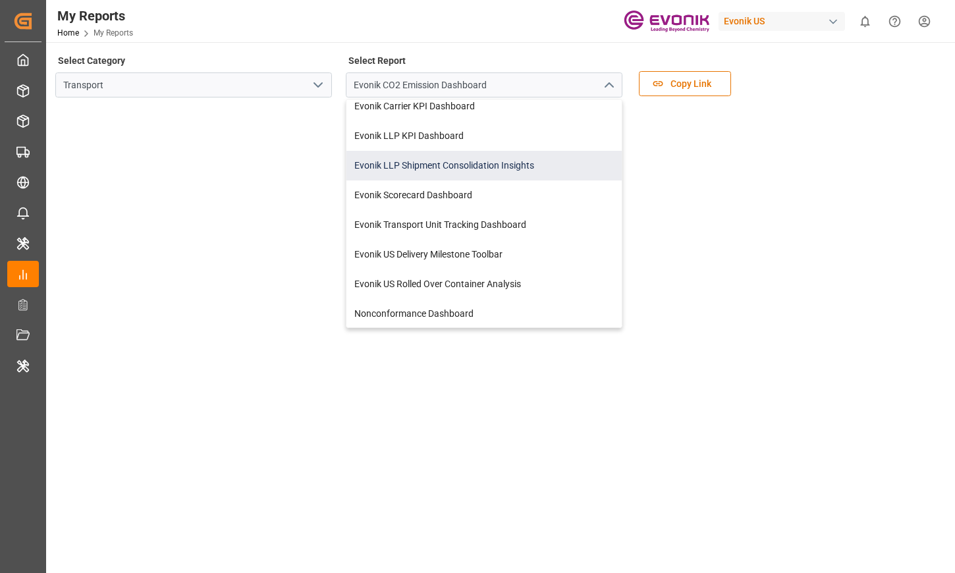
scroll to position [39, 0]
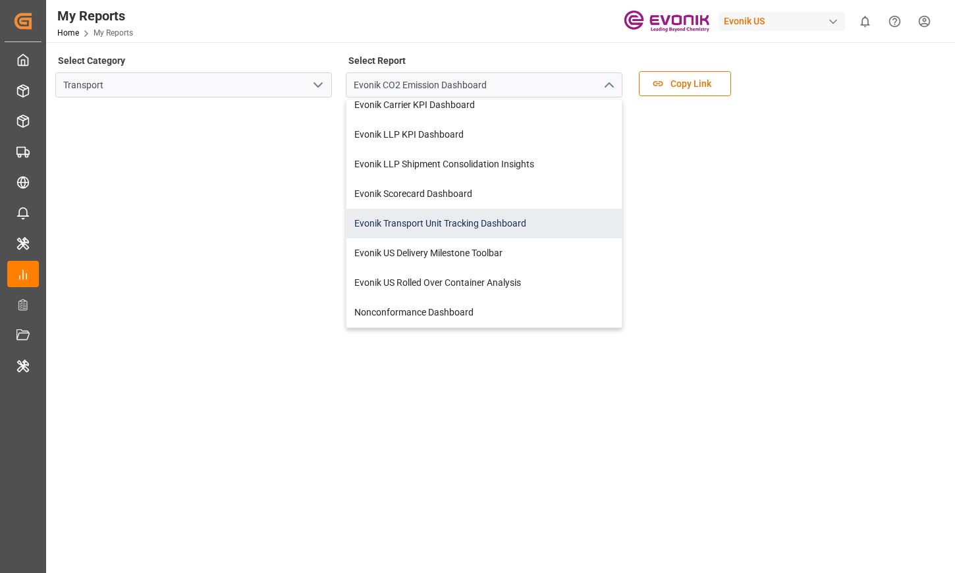
click at [526, 221] on div "Evonik Transport Unit Tracking Dashboard" at bounding box center [484, 224] width 275 height 30
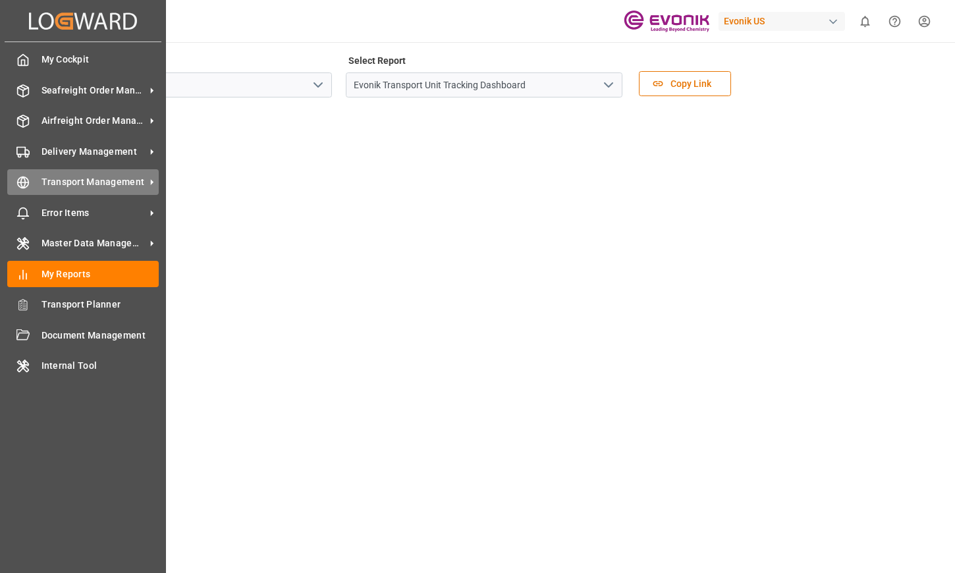
click at [104, 183] on span "Transport Management" at bounding box center [94, 182] width 104 height 14
